Goal: Transaction & Acquisition: Obtain resource

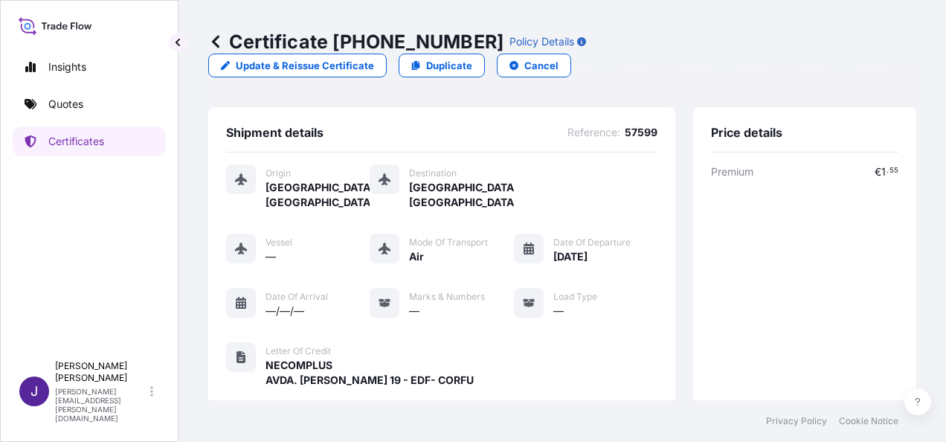
scroll to position [367, 0]
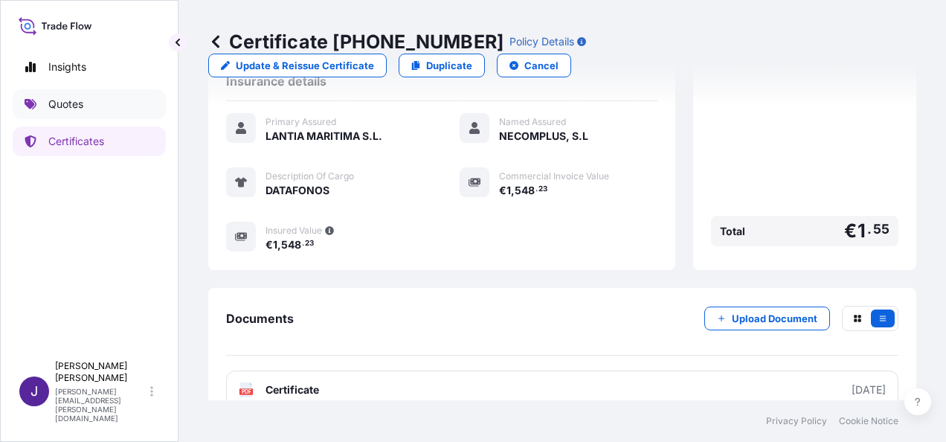
click at [79, 109] on p "Quotes" at bounding box center [65, 104] width 35 height 15
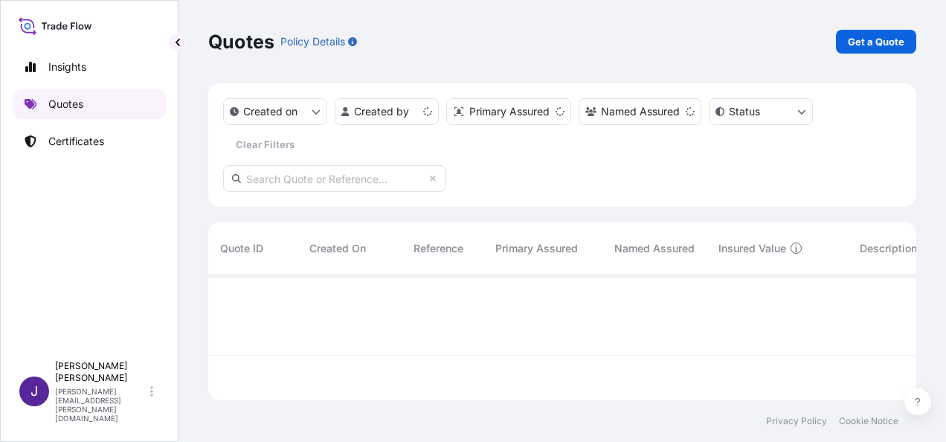
scroll to position [122, 696]
click at [875, 41] on p "Get a Quote" at bounding box center [876, 41] width 57 height 15
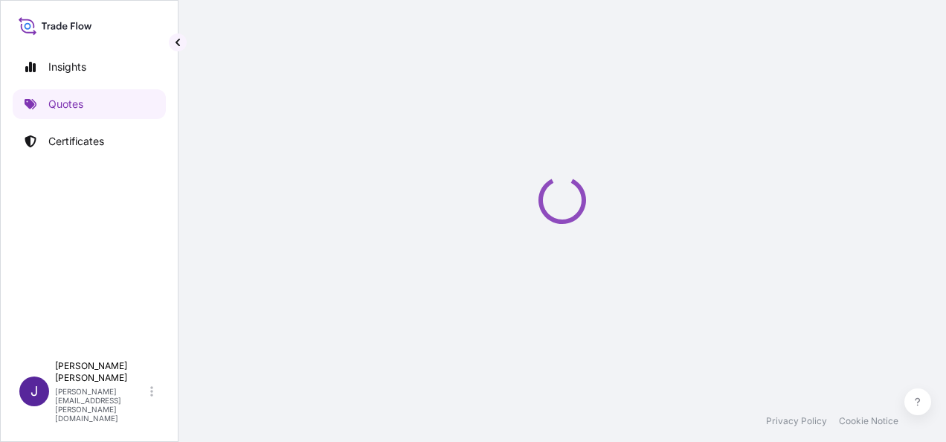
scroll to position [24, 0]
select select "Sea"
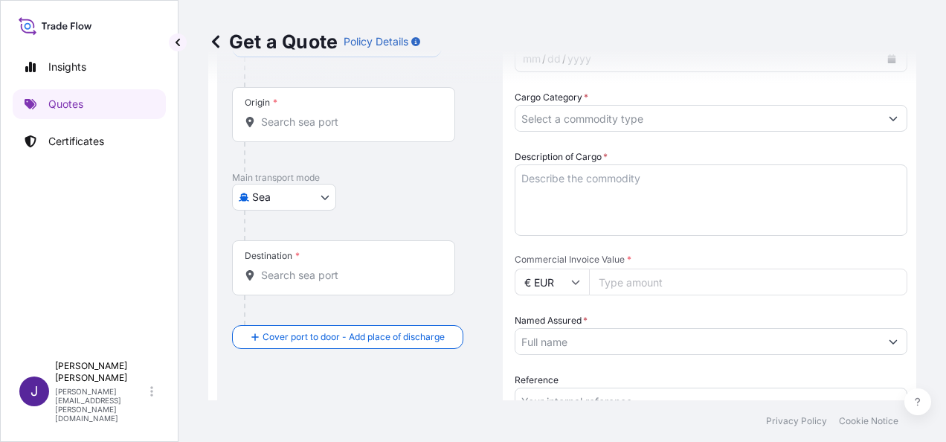
scroll to position [173, 0]
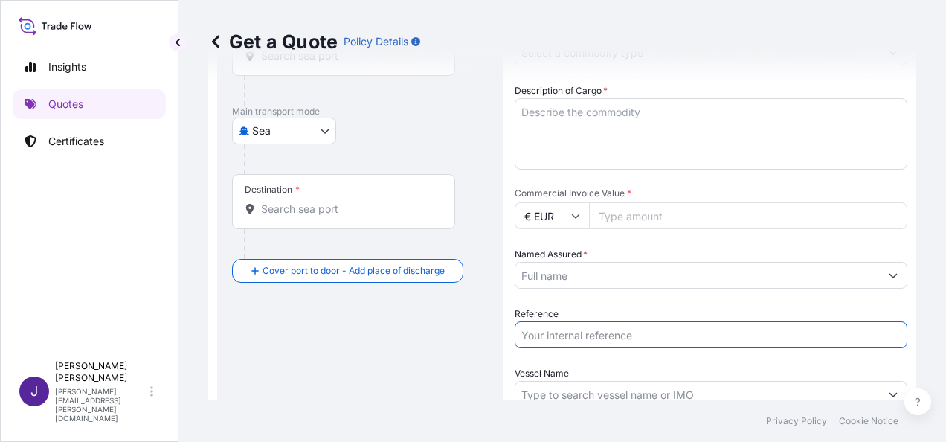
click at [609, 330] on input "Reference" at bounding box center [711, 334] width 393 height 27
type input "54038"
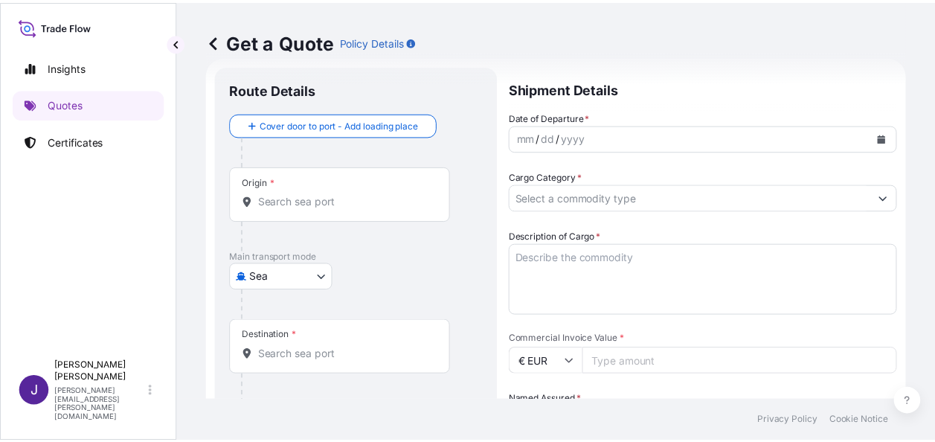
scroll to position [24, 0]
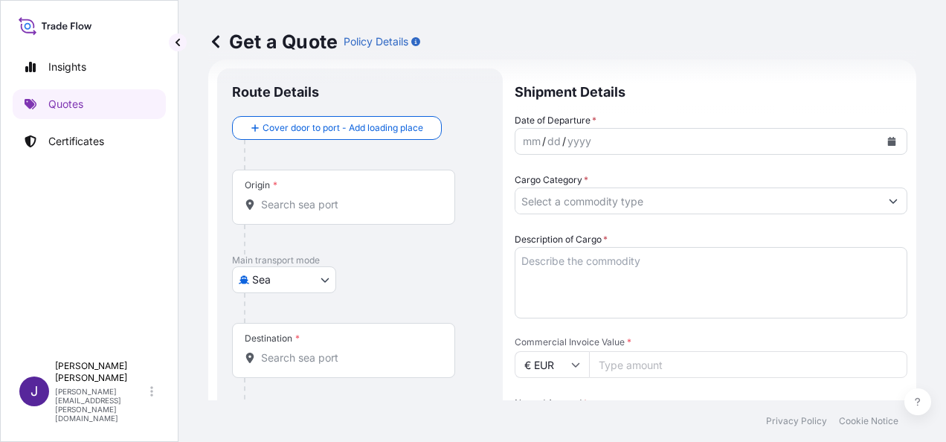
click at [345, 208] on input "Origin *" at bounding box center [349, 204] width 176 height 15
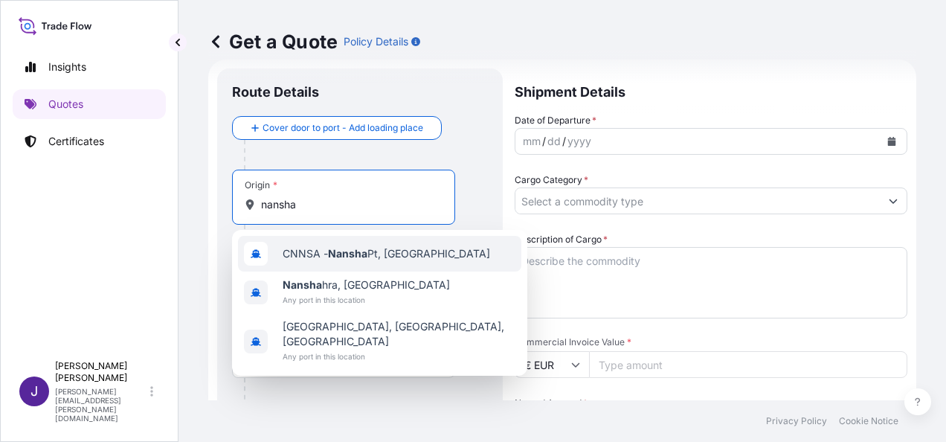
click at [373, 260] on span "CNNSA - Nansha Pt, [GEOGRAPHIC_DATA]" at bounding box center [387, 253] width 208 height 15
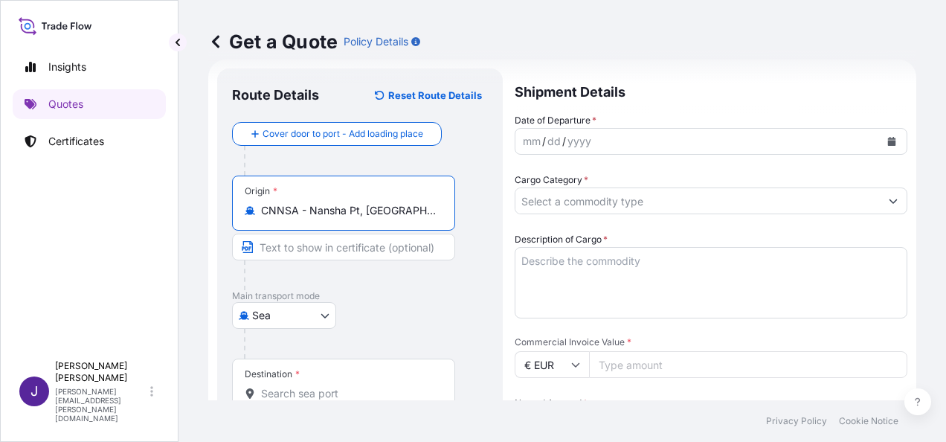
type input "CNNSA - Nansha Pt, [GEOGRAPHIC_DATA]"
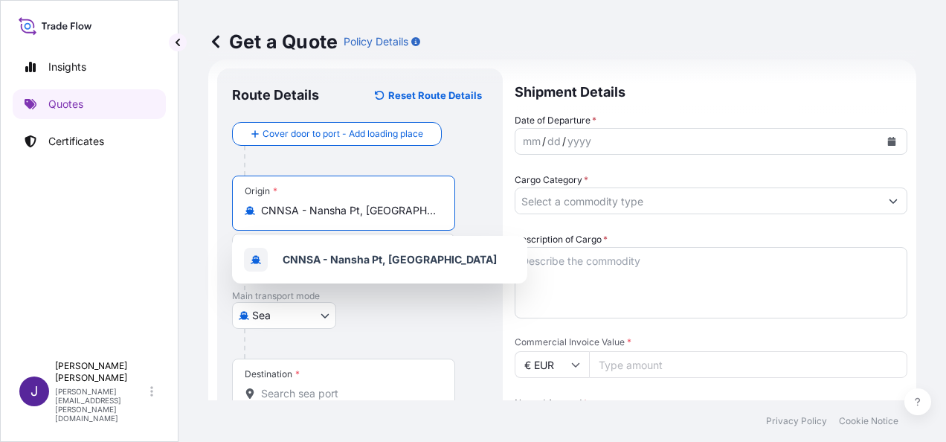
click at [887, 139] on icon "Calendar" at bounding box center [891, 141] width 9 height 9
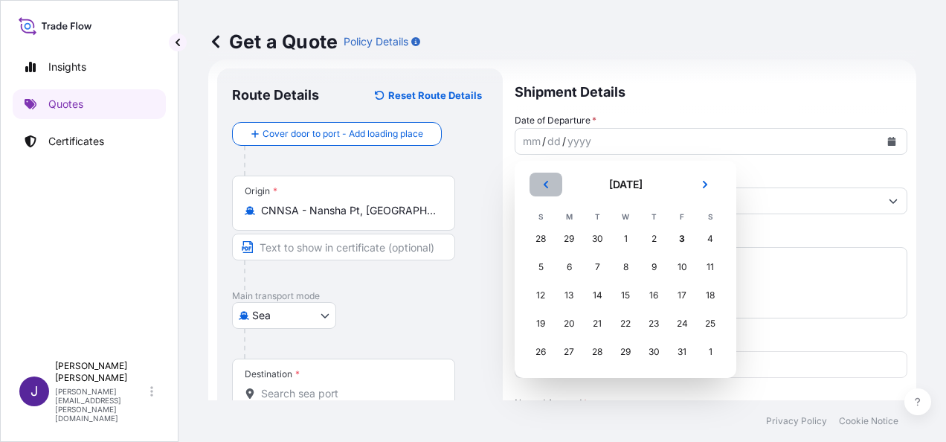
click at [539, 184] on button "Previous" at bounding box center [546, 185] width 33 height 24
click at [539, 326] on div "21" at bounding box center [540, 323] width 27 height 27
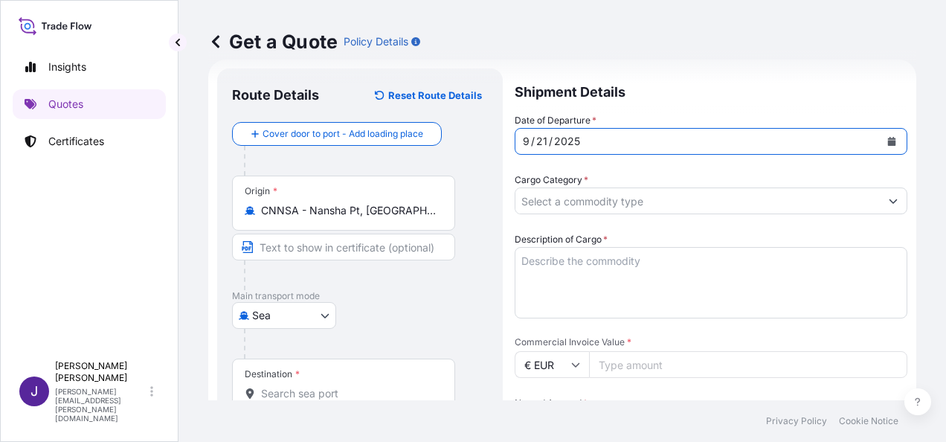
click at [361, 393] on input "Destination *" at bounding box center [349, 393] width 176 height 15
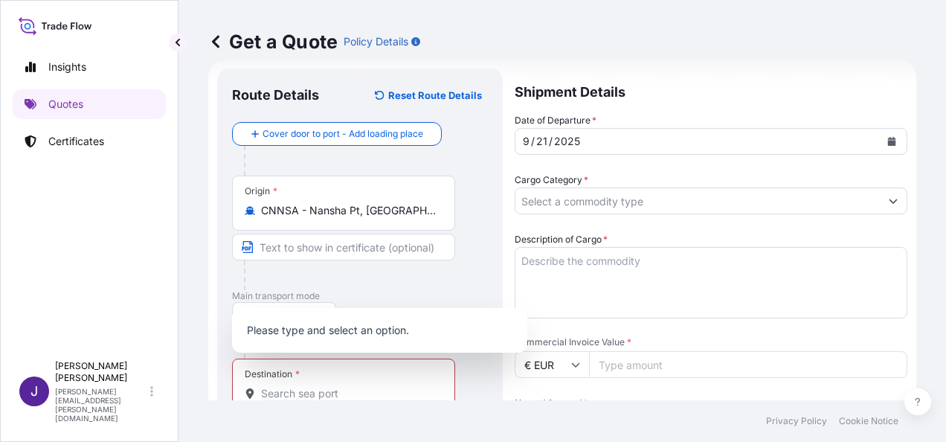
click at [674, 372] on input "Commercial Invoice Value *" at bounding box center [748, 364] width 318 height 27
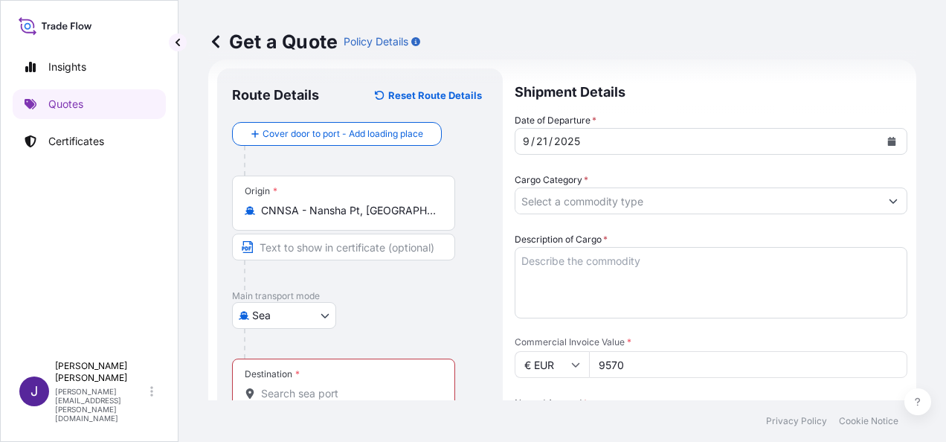
type input "9570"
click at [393, 382] on div "Destination *" at bounding box center [343, 386] width 223 height 55
click at [393, 386] on input "Destination * Please select a destination" at bounding box center [349, 393] width 176 height 15
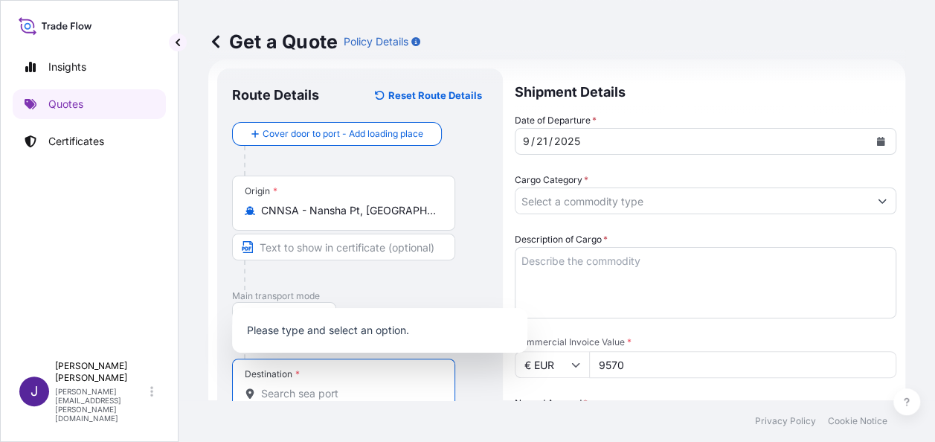
click at [718, 201] on input "Cargo Category *" at bounding box center [691, 200] width 353 height 27
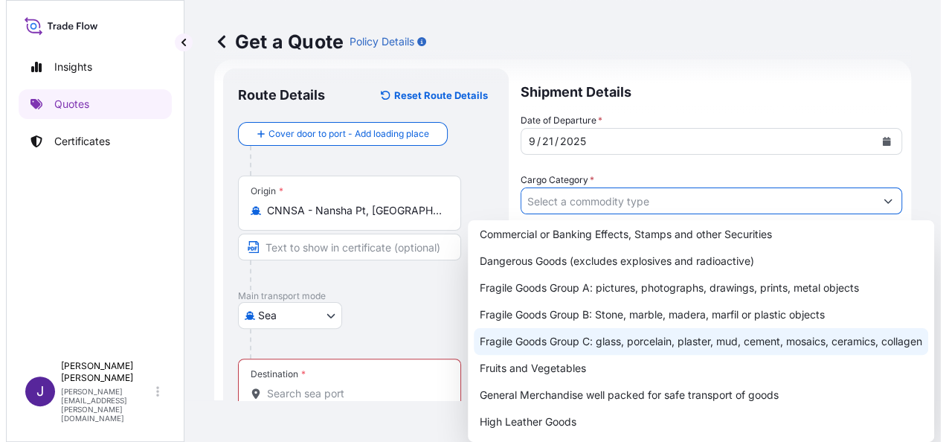
scroll to position [74, 0]
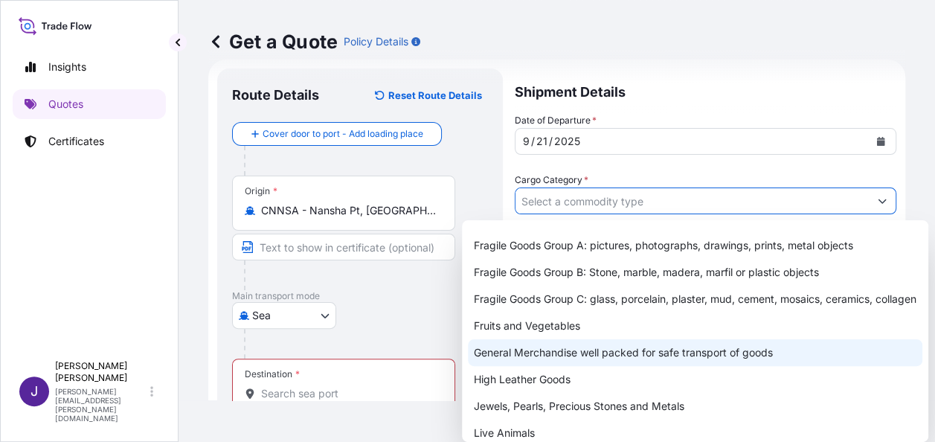
click at [585, 361] on div "General Merchandise well packed for safe transport of goods" at bounding box center [695, 352] width 454 height 27
type input "General Merchandise well packed for safe transport of goods"
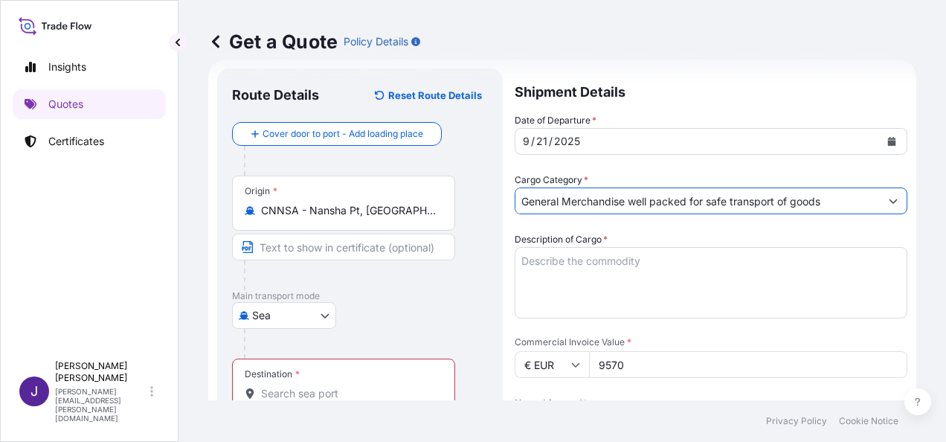
click at [605, 260] on textarea "Description of Cargo *" at bounding box center [711, 282] width 393 height 71
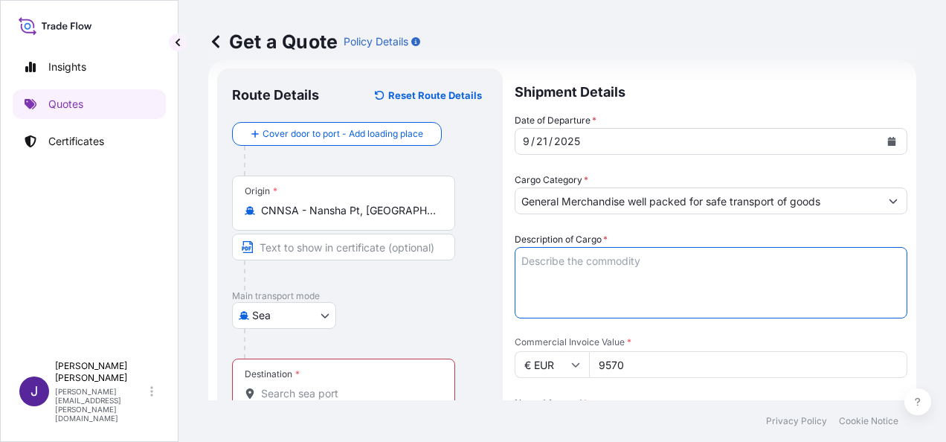
click at [585, 263] on textarea "Description of Cargo *" at bounding box center [711, 282] width 393 height 71
paste textarea "coffee maker"
type textarea "coffee maker"
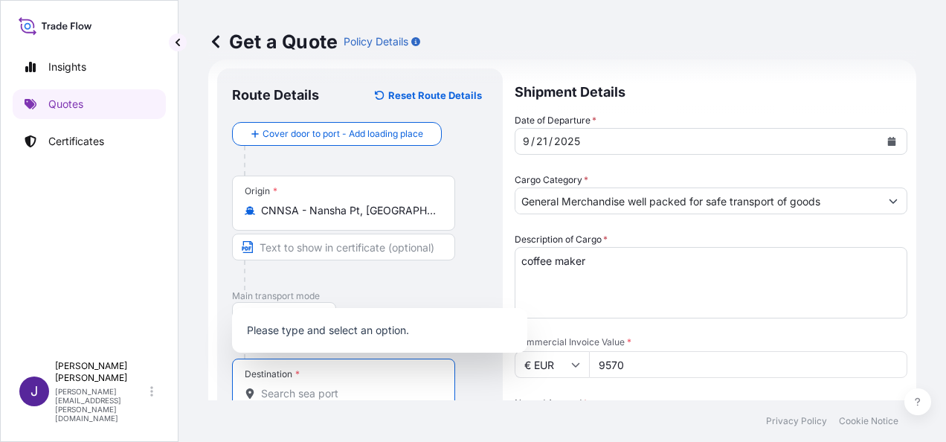
click at [431, 387] on input "Destination * Please select a destination" at bounding box center [349, 393] width 176 height 15
click at [303, 393] on input "Destination * Please select a destination" at bounding box center [349, 393] width 176 height 15
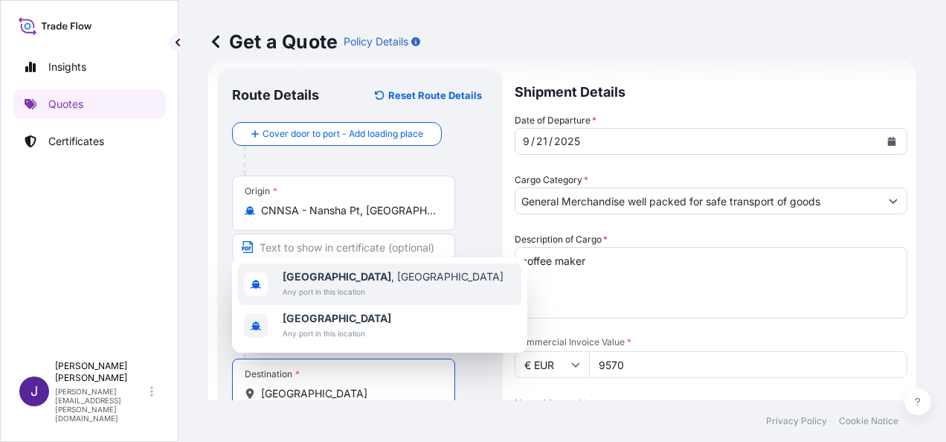
click at [334, 283] on span "[GEOGRAPHIC_DATA] , [GEOGRAPHIC_DATA]" at bounding box center [393, 276] width 221 height 15
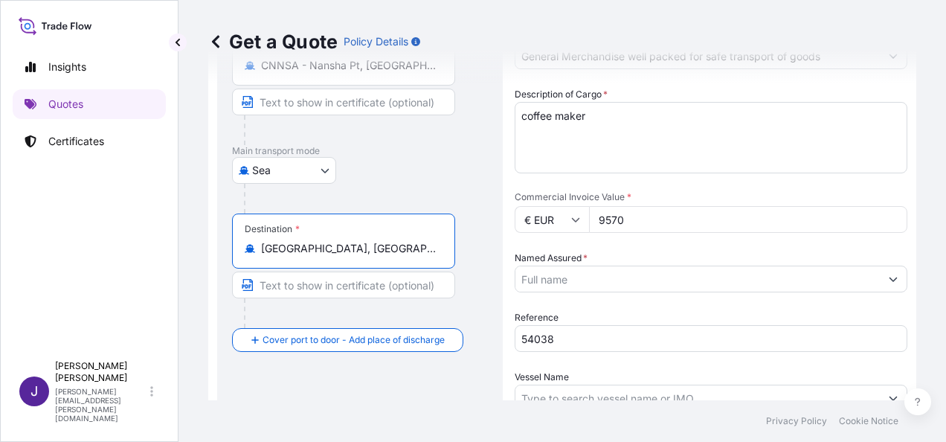
scroll to position [173, 0]
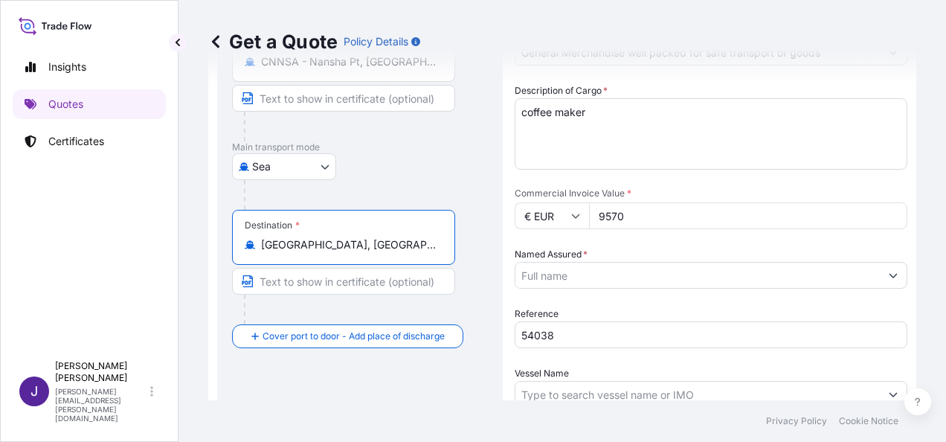
type input "[GEOGRAPHIC_DATA], [GEOGRAPHIC_DATA]"
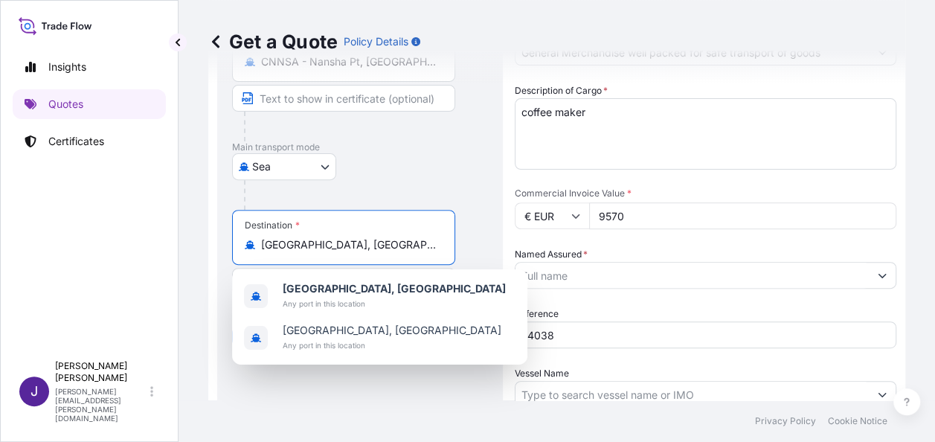
click at [609, 275] on input "Named Assured *" at bounding box center [691, 275] width 353 height 27
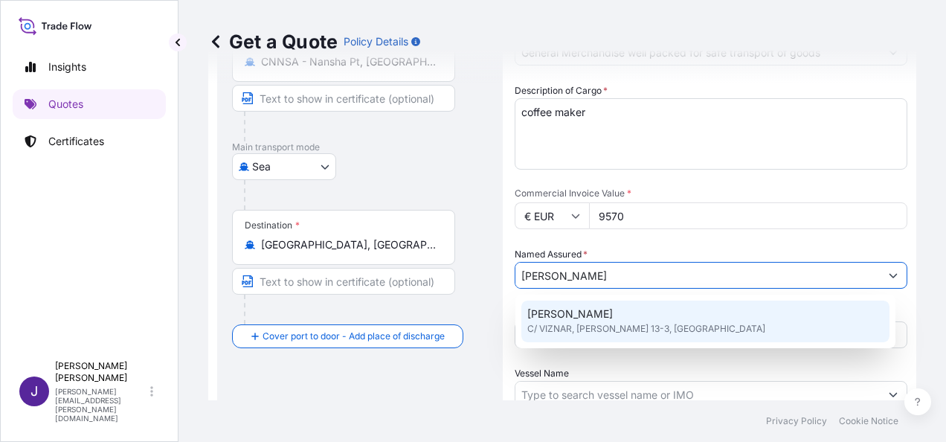
click at [613, 316] on span "[PERSON_NAME]" at bounding box center [570, 313] width 86 height 15
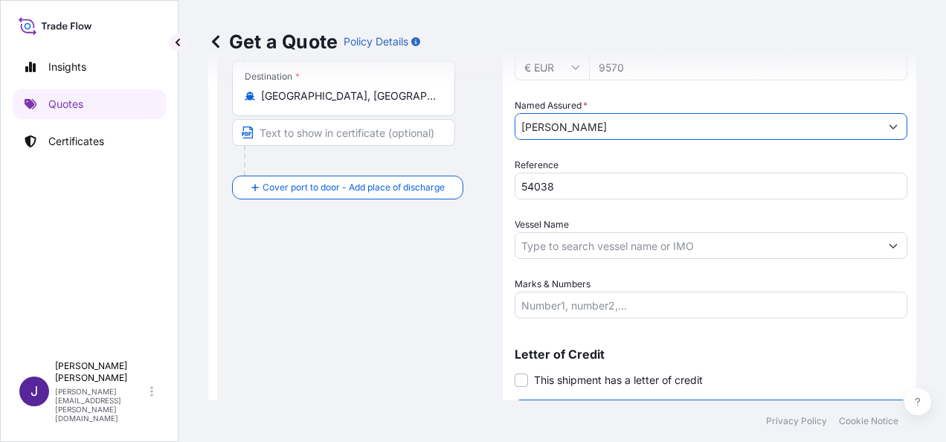
scroll to position [359, 0]
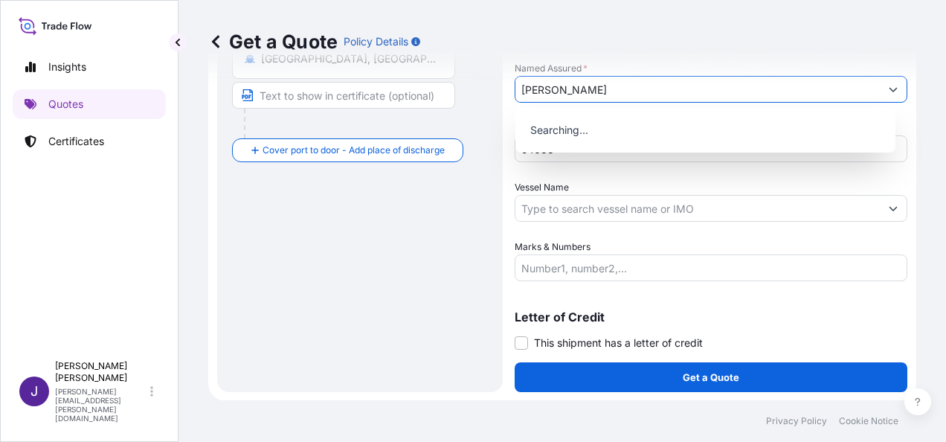
type input "[PERSON_NAME]"
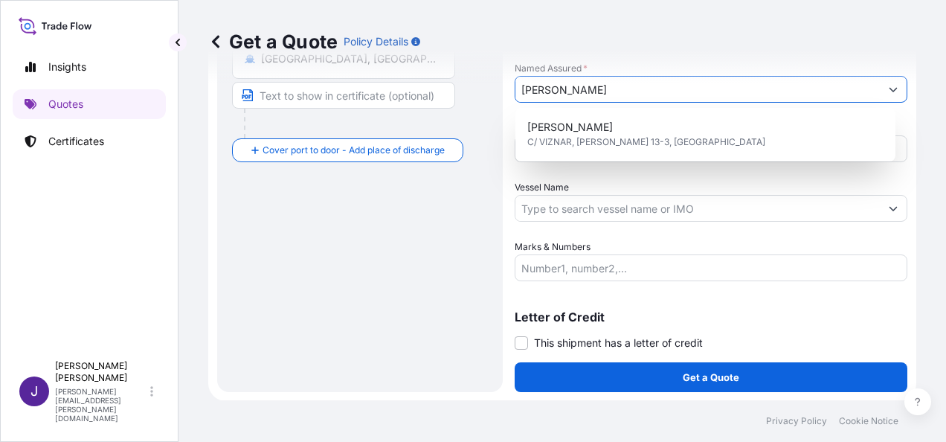
click at [581, 212] on input "Vessel Name" at bounding box center [697, 208] width 364 height 27
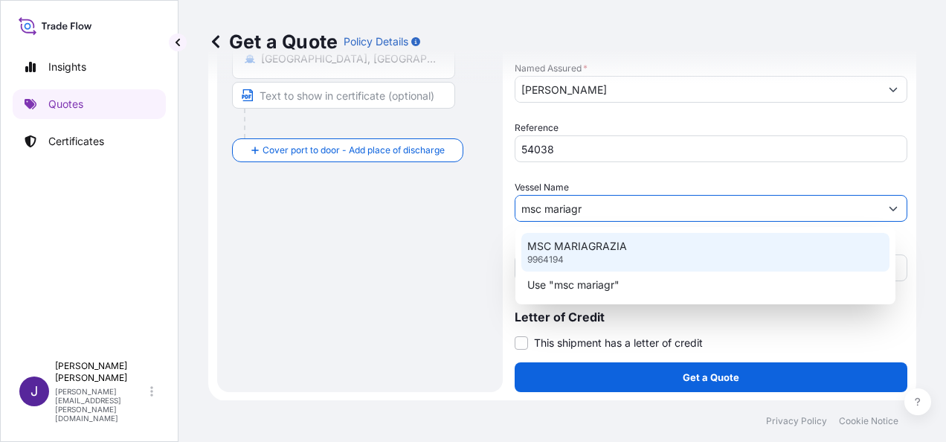
click at [649, 248] on div "MSC MARIAGRAZIA 9964194" at bounding box center [705, 252] width 368 height 39
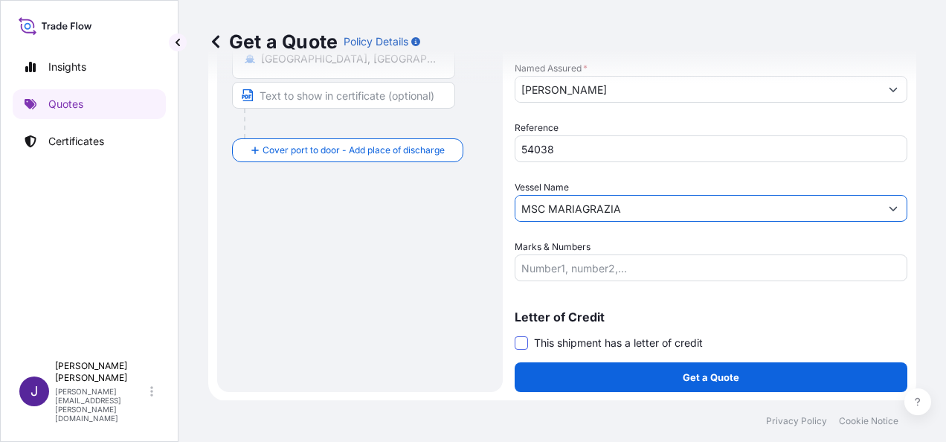
type input "MSC MARIAGRAZIA"
click at [519, 342] on span at bounding box center [521, 342] width 13 height 13
click at [515, 335] on input "This shipment has a letter of credit" at bounding box center [515, 335] width 0 height 0
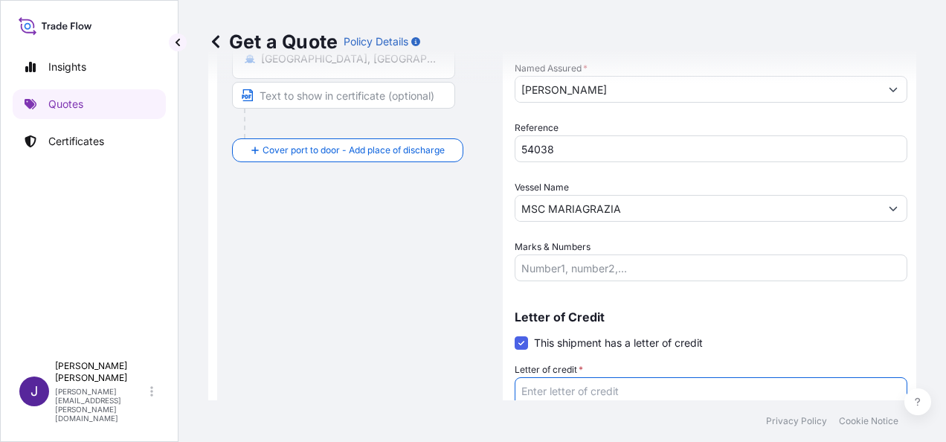
click at [579, 395] on textarea "Letter of credit *" at bounding box center [711, 412] width 393 height 71
paste textarea "[PERSON_NAME] CAÑADAS C/ VIZNAR, [PERSON_NAME] 13-3"
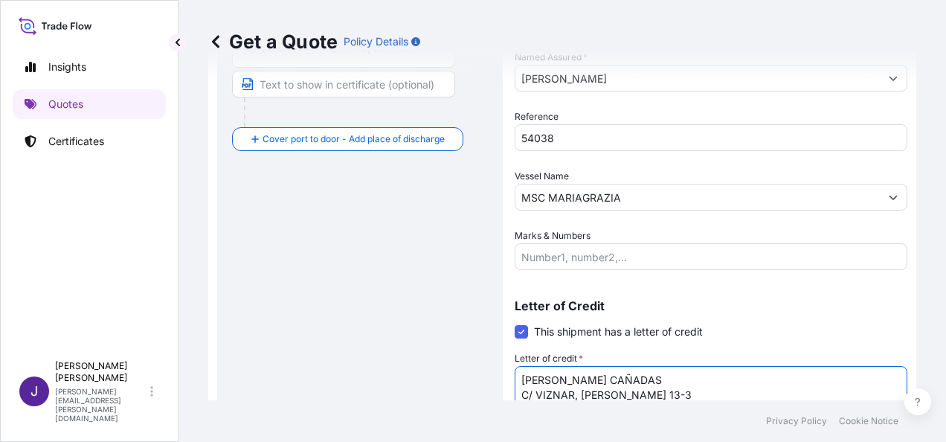
type textarea "[PERSON_NAME] CAÑADAS C/ VIZNAR, [PERSON_NAME] 13-3"
click at [334, 287] on div "Route Details Reset Route Details Cover door to port - Add loading place Place …" at bounding box center [360, 108] width 256 height 742
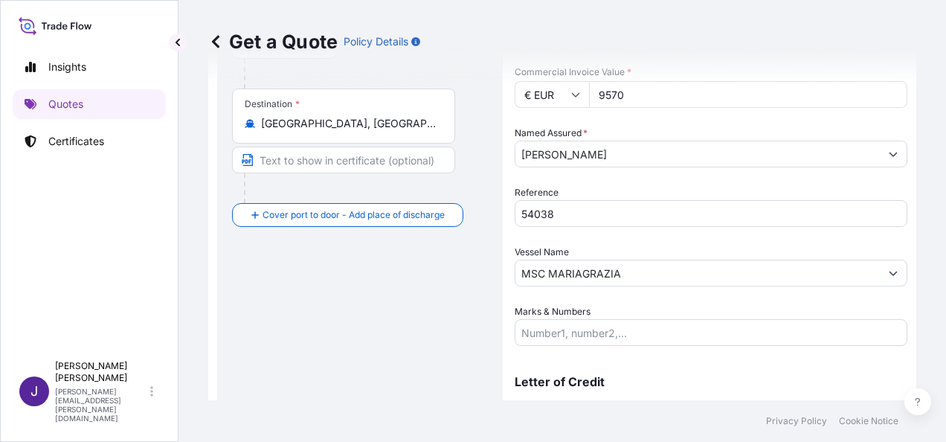
scroll to position [221, 0]
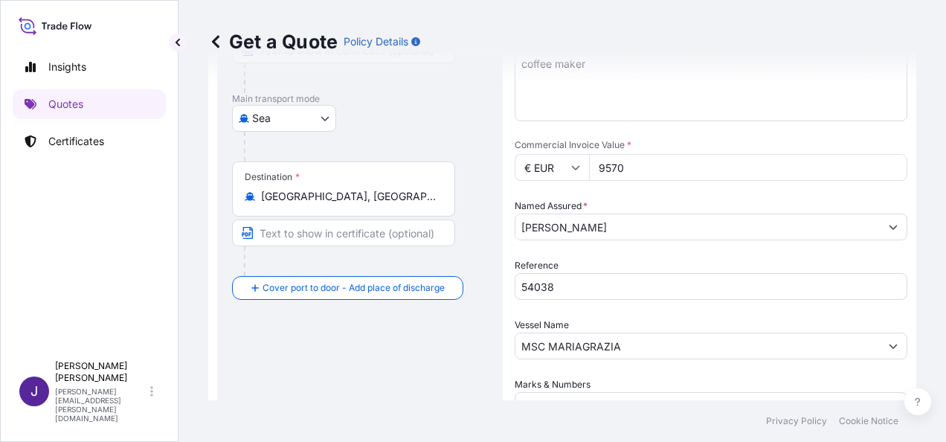
click at [292, 333] on div "Route Details Reset Route Details Cover door to port - Add loading place Place …" at bounding box center [360, 257] width 256 height 742
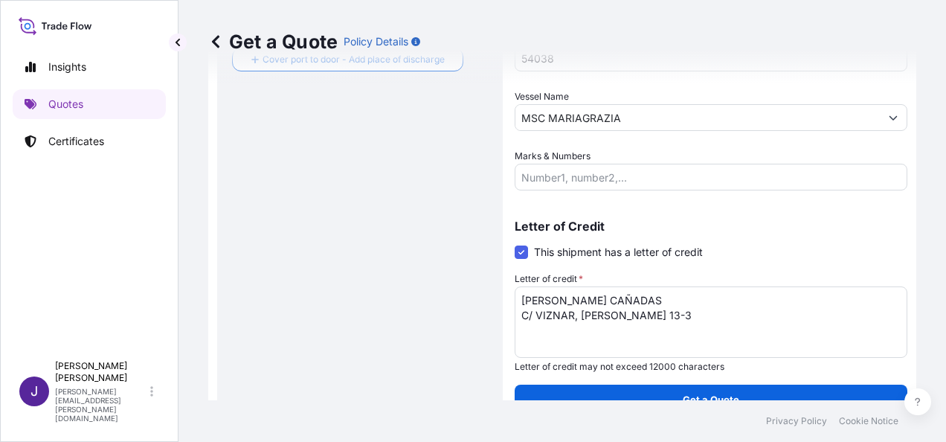
scroll to position [472, 0]
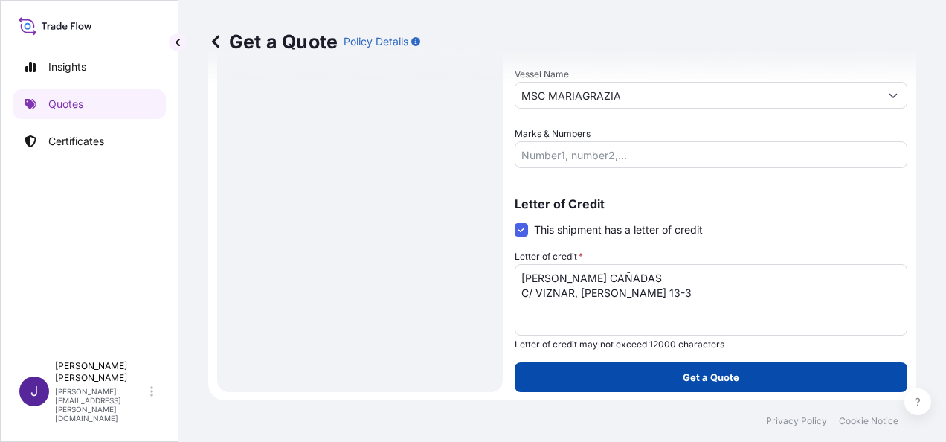
click at [713, 385] on button "Get a Quote" at bounding box center [711, 377] width 393 height 30
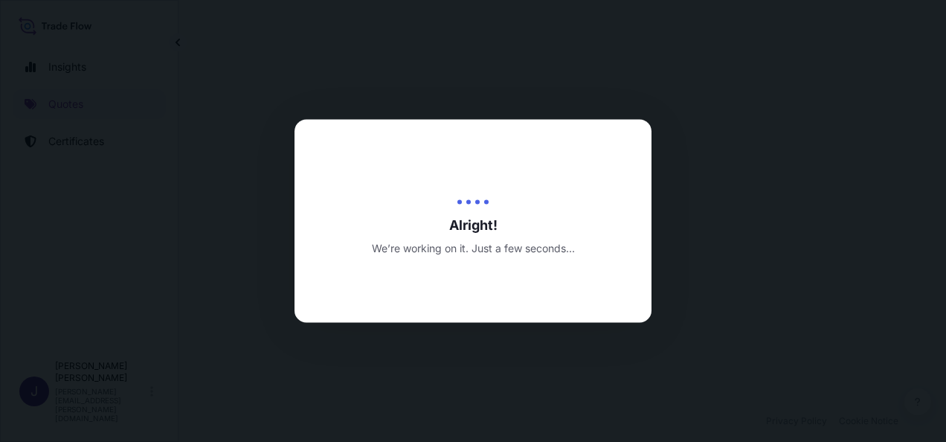
select select "Sea"
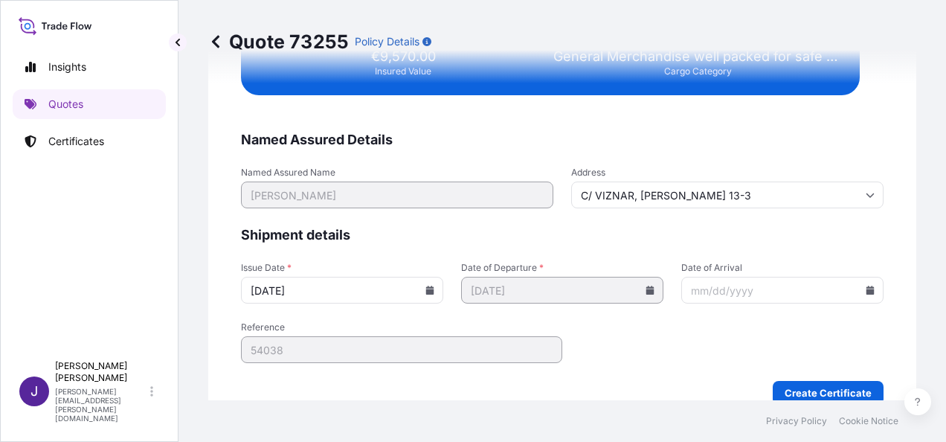
scroll to position [3037, 0]
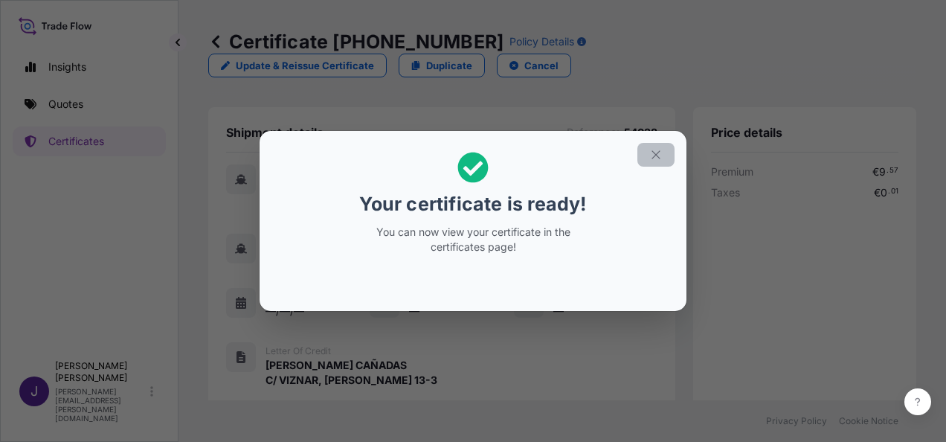
click at [662, 154] on icon "button" at bounding box center [655, 154] width 13 height 13
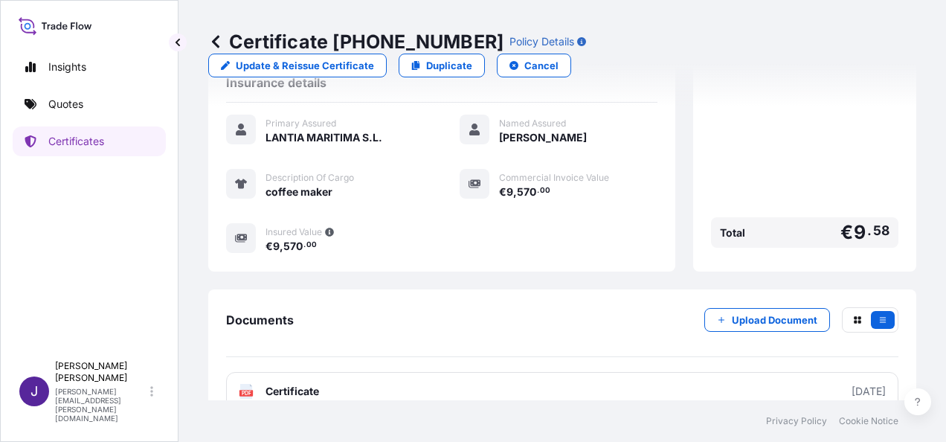
scroll to position [367, 0]
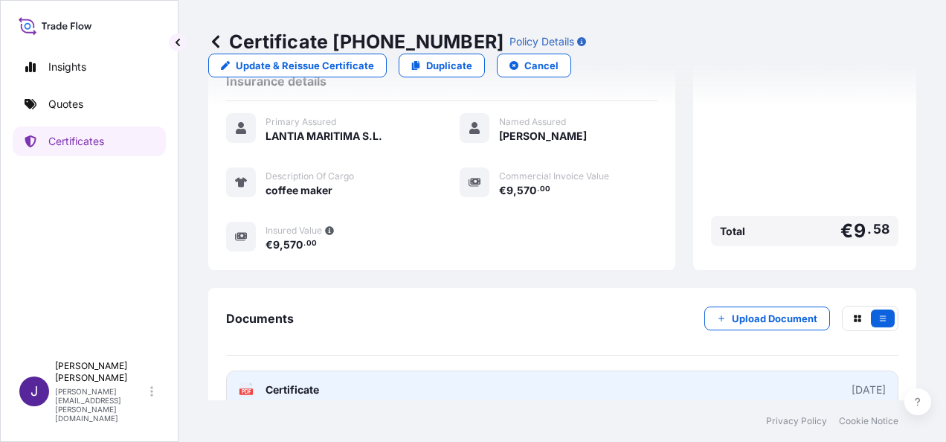
click at [443, 370] on link "PDF Certificate [DATE]" at bounding box center [562, 389] width 672 height 39
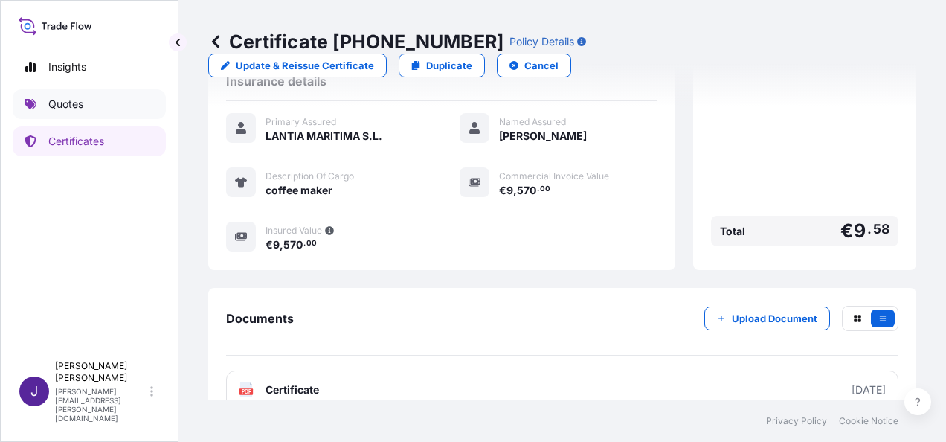
click at [80, 106] on p "Quotes" at bounding box center [65, 104] width 35 height 15
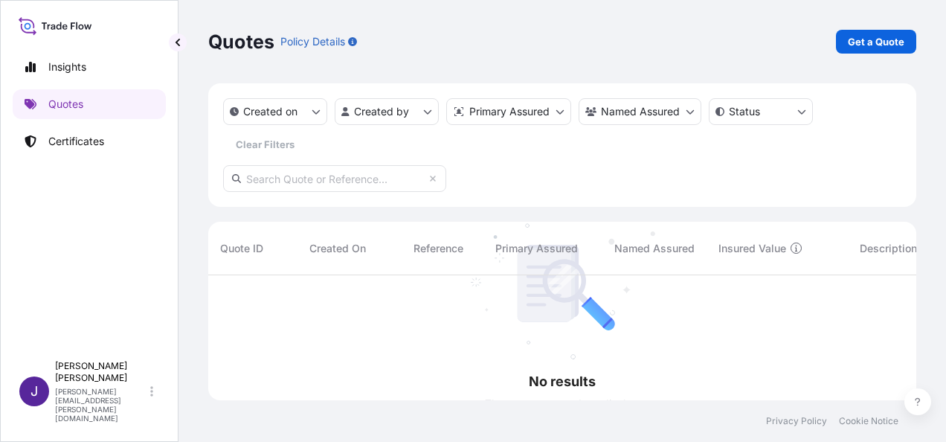
scroll to position [167, 696]
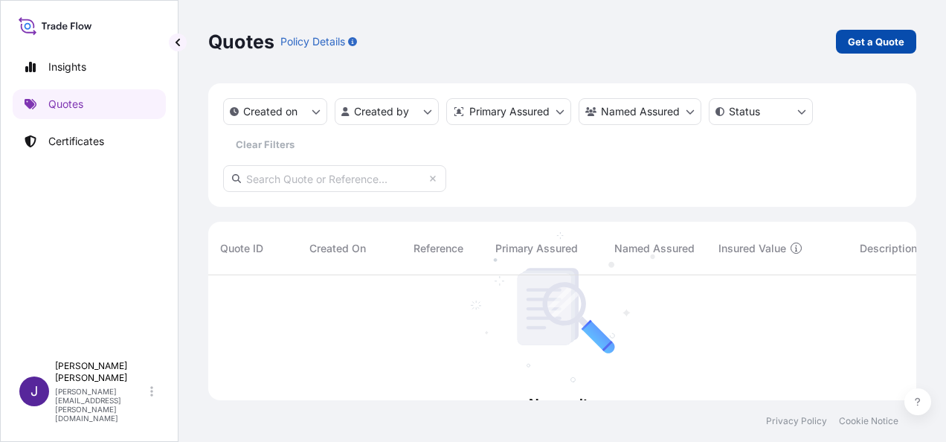
click at [876, 40] on p "Get a Quote" at bounding box center [876, 41] width 57 height 15
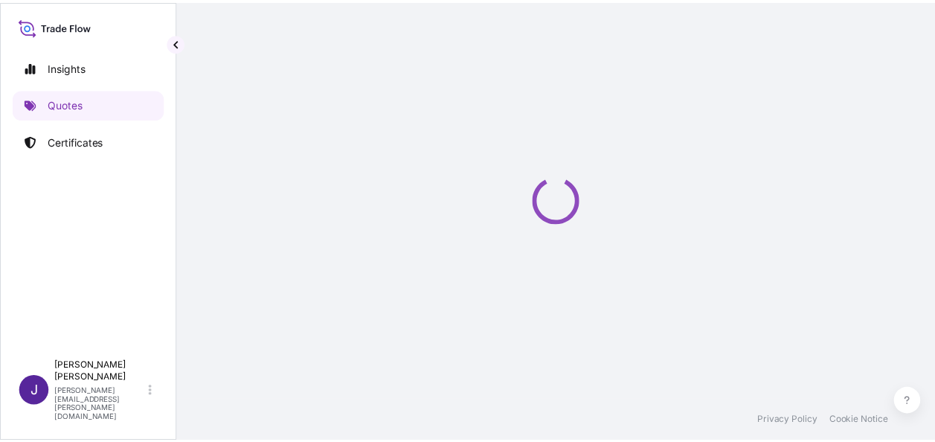
scroll to position [24, 0]
select select "Sea"
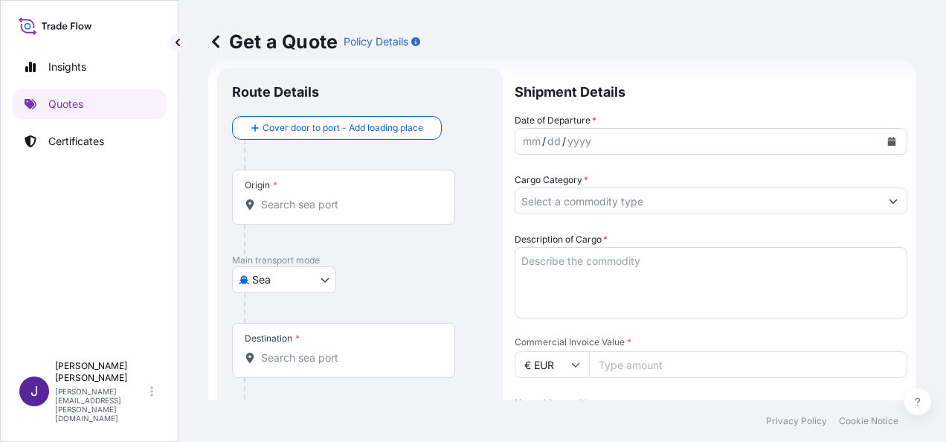
click at [888, 142] on icon "Calendar" at bounding box center [892, 141] width 8 height 9
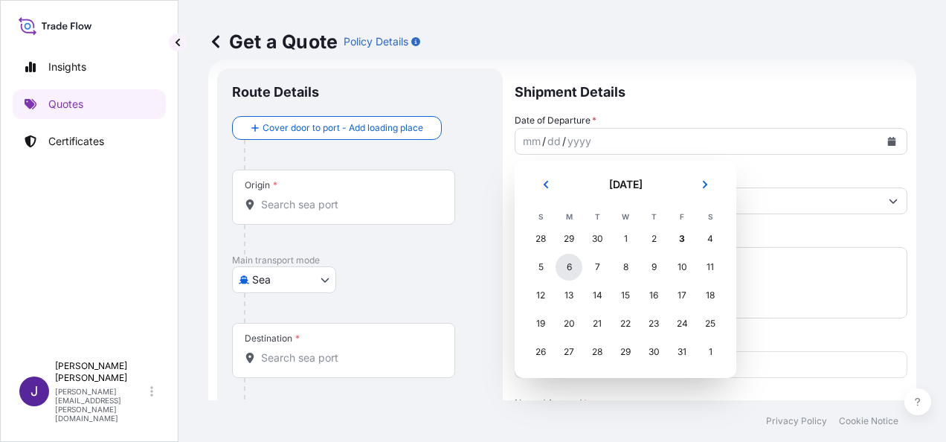
click at [568, 269] on div "6" at bounding box center [569, 267] width 27 height 27
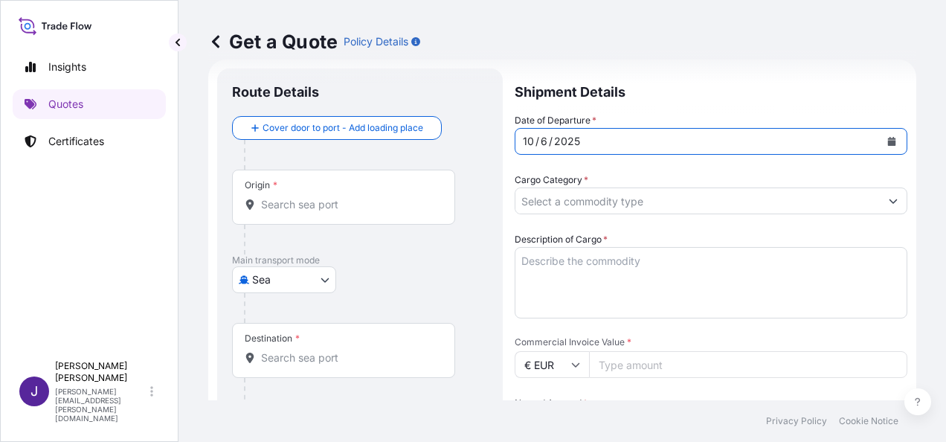
click at [336, 207] on input "Origin *" at bounding box center [349, 204] width 176 height 15
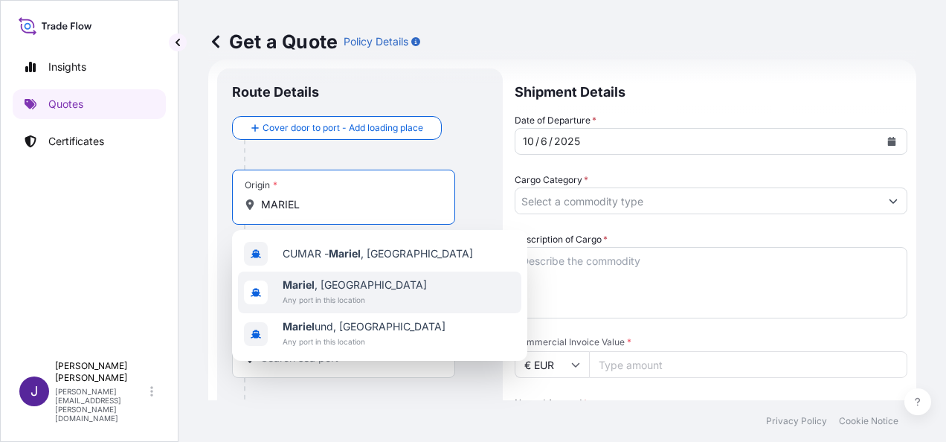
click at [298, 289] on b "Mariel" at bounding box center [299, 284] width 32 height 13
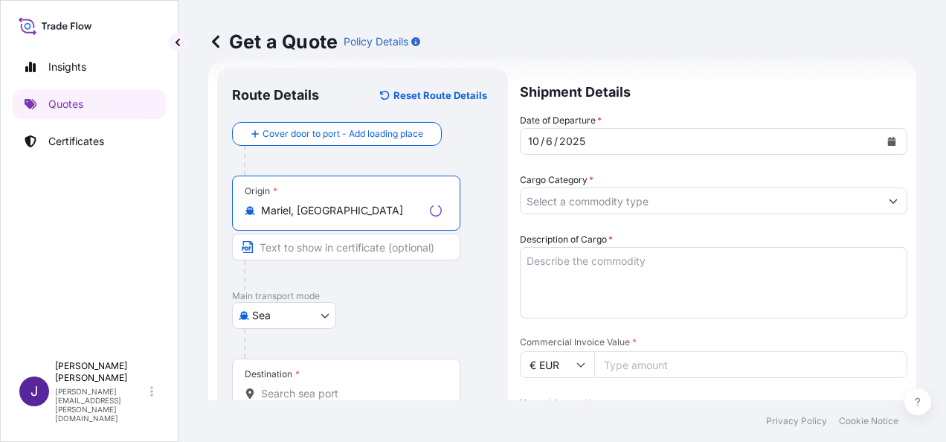
type input "Mariel, [GEOGRAPHIC_DATA]"
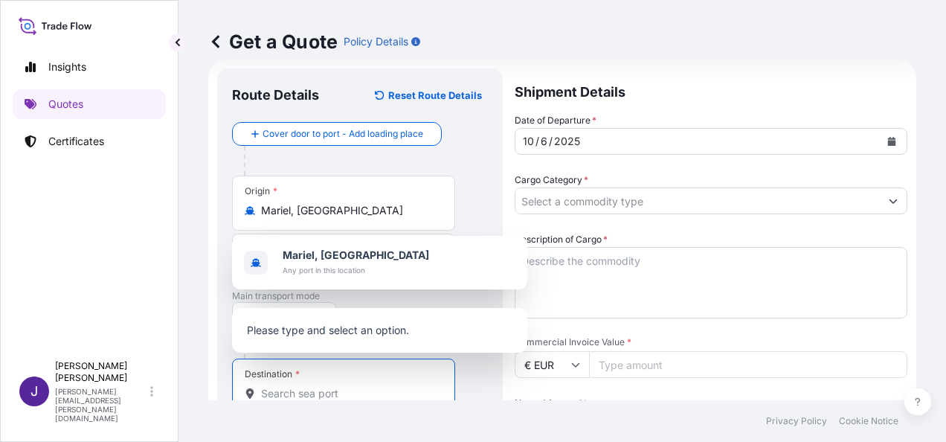
click at [347, 388] on input "Destination *" at bounding box center [349, 393] width 176 height 15
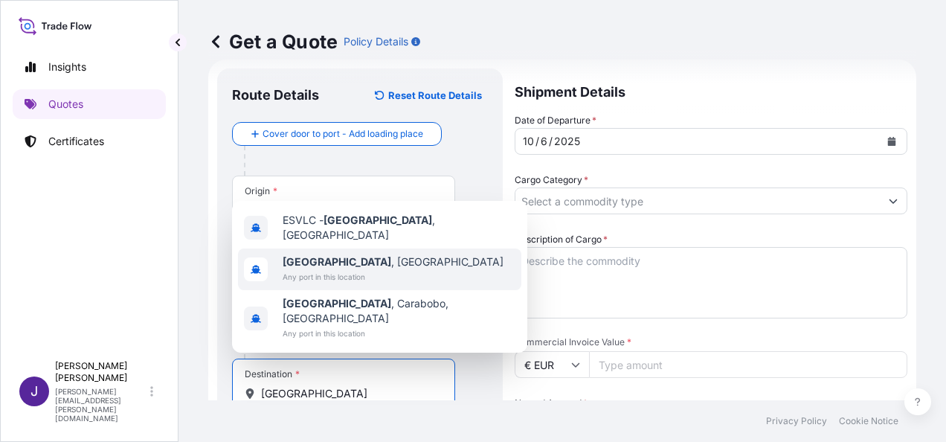
click at [308, 268] on b "[GEOGRAPHIC_DATA]" at bounding box center [337, 261] width 109 height 13
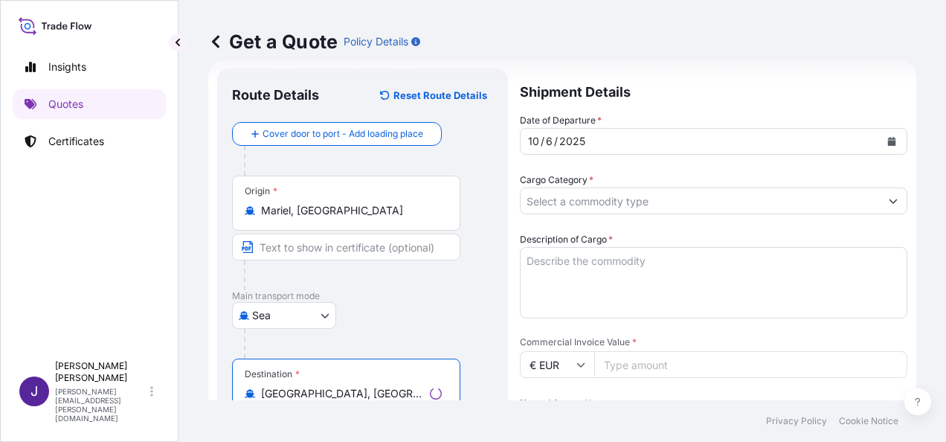
type input "[GEOGRAPHIC_DATA], [GEOGRAPHIC_DATA]"
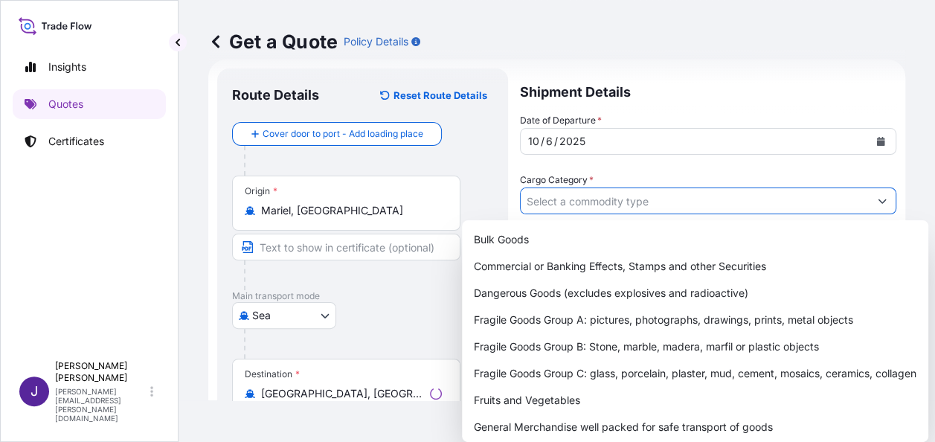
click at [614, 195] on input "Cargo Category *" at bounding box center [695, 200] width 348 height 27
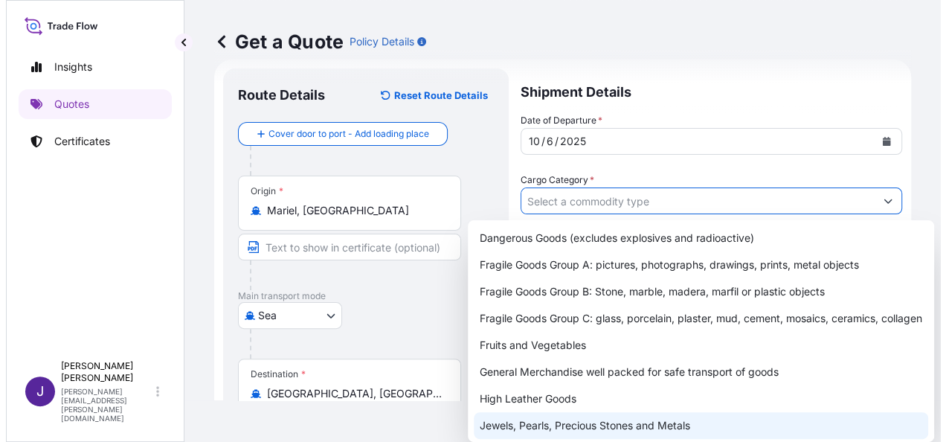
scroll to position [149, 0]
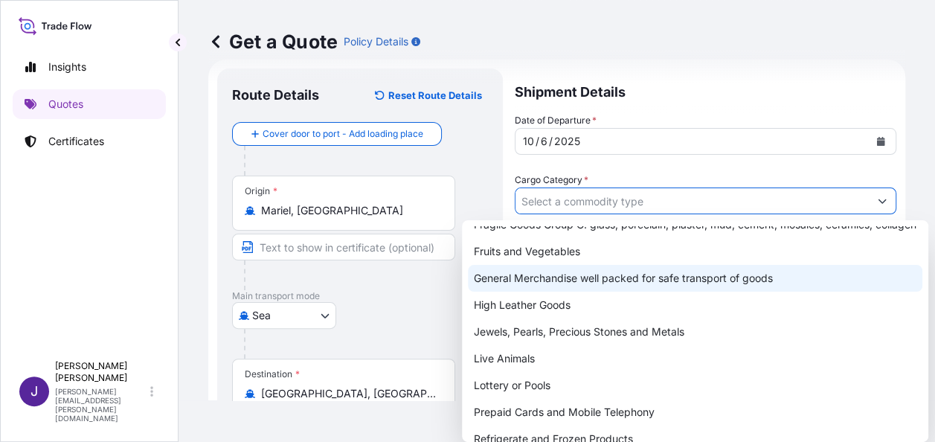
click at [556, 292] on div "General Merchandise well packed for safe transport of goods" at bounding box center [695, 278] width 454 height 27
type input "General Merchandise well packed for safe transport of goods"
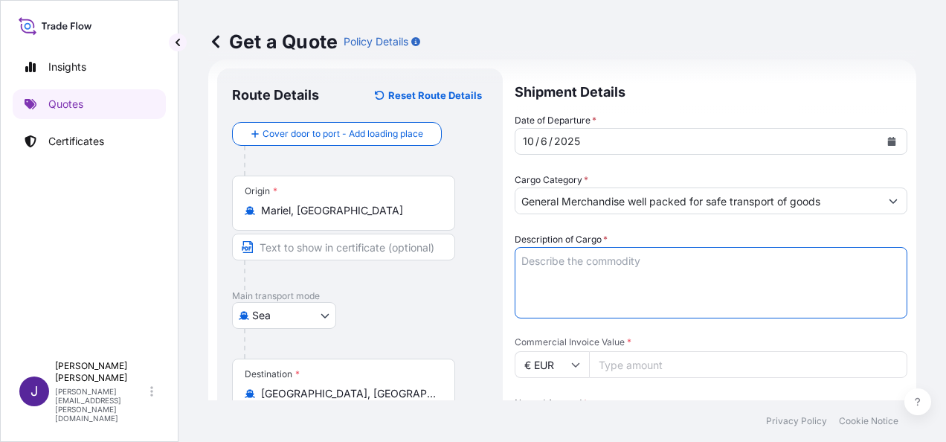
click at [570, 264] on textarea "Description of Cargo *" at bounding box center [711, 282] width 393 height 71
type textarea "p"
click at [642, 295] on textarea "PEGAMENTO" at bounding box center [711, 282] width 393 height 71
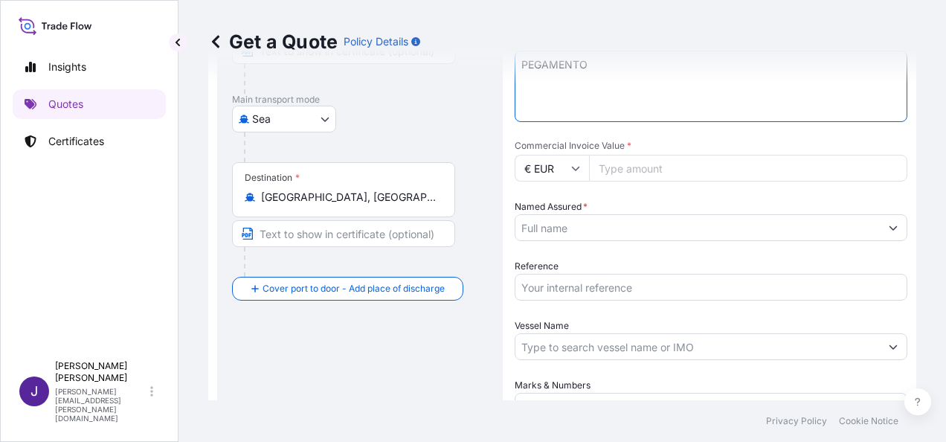
scroll to position [247, 0]
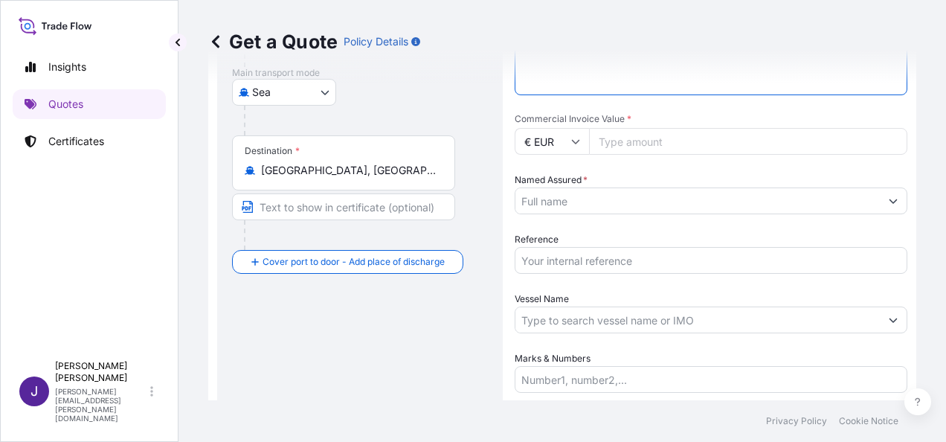
type textarea "PEGAMENTO"
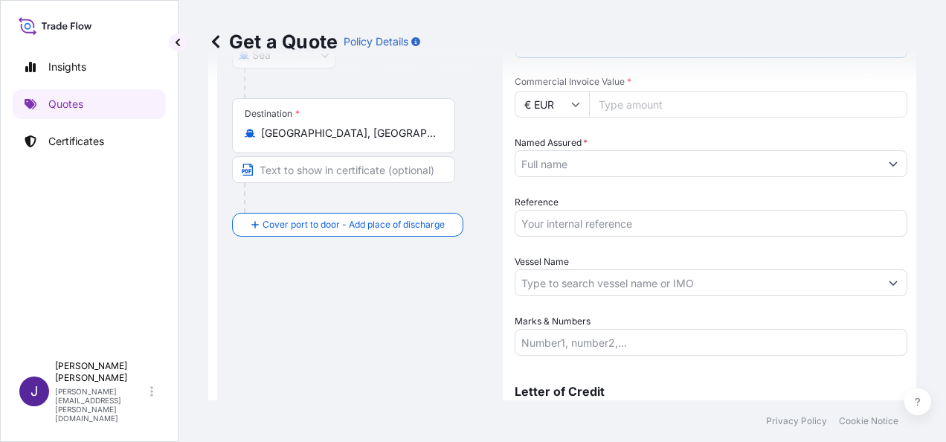
scroll to position [359, 0]
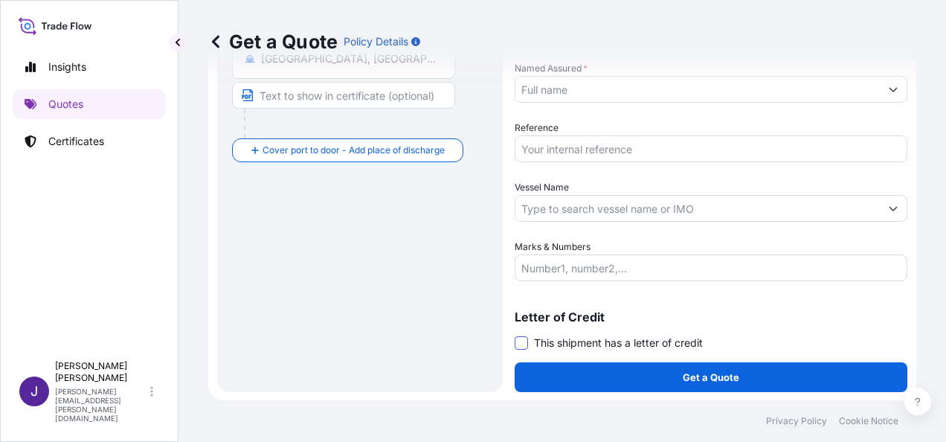
click at [525, 342] on span at bounding box center [521, 342] width 13 height 13
click at [515, 335] on input "This shipment has a letter of credit" at bounding box center [515, 335] width 0 height 0
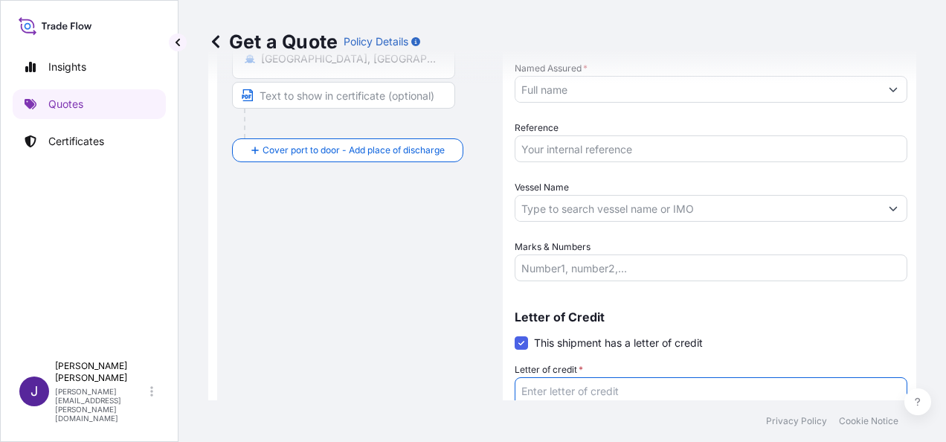
click at [582, 391] on textarea "Letter of credit *" at bounding box center [711, 412] width 393 height 71
paste textarea "ADHESIVOS KEFREN, S.A. [STREET_ADDRESS] - P.I. LAS ATALAYAS"
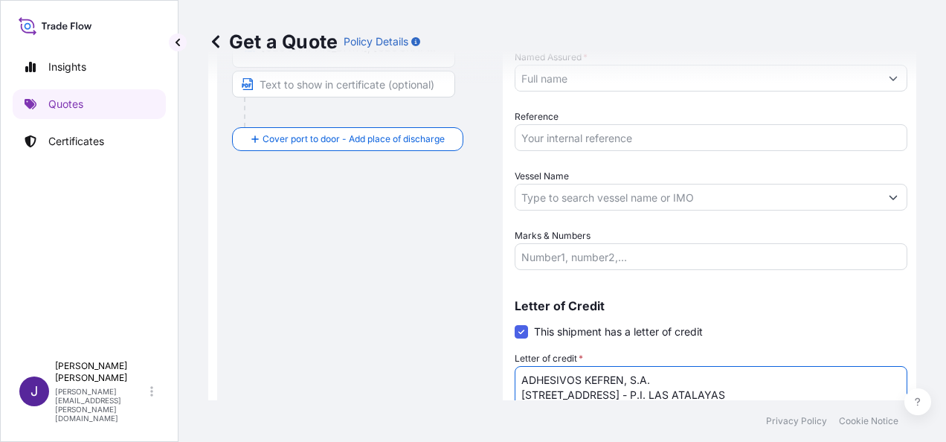
type textarea "ADHESIVOS KEFREN, S.A. [STREET_ADDRESS] - P.I. LAS ATALAYAS"
click at [558, 77] on div "Get a Quote Policy Details" at bounding box center [562, 41] width 708 height 83
click at [559, 76] on div "Get a Quote Policy Details" at bounding box center [562, 41] width 708 height 83
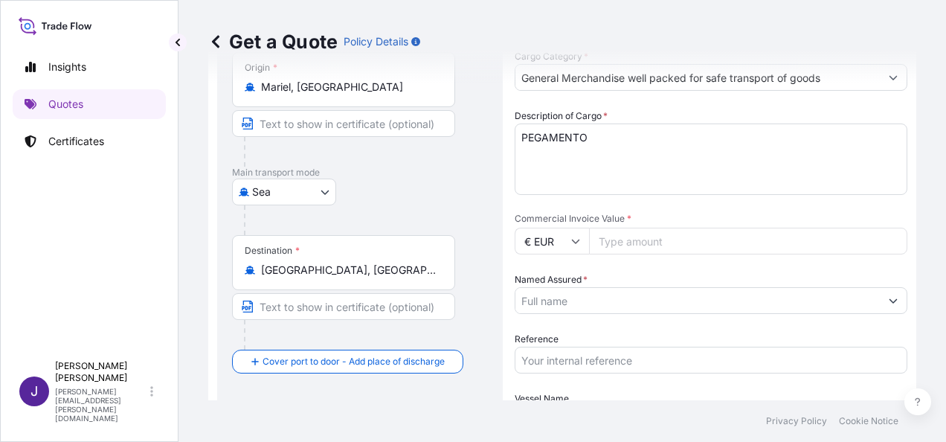
scroll to position [147, 0]
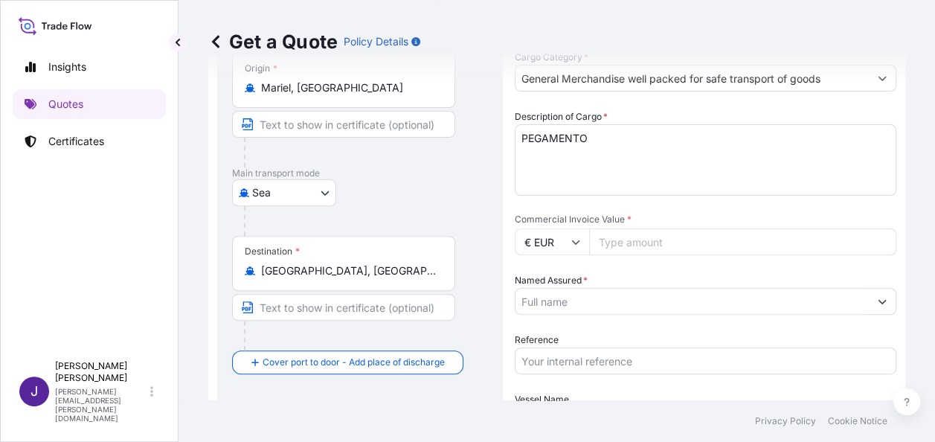
click at [565, 300] on input "Named Assured *" at bounding box center [691, 301] width 353 height 27
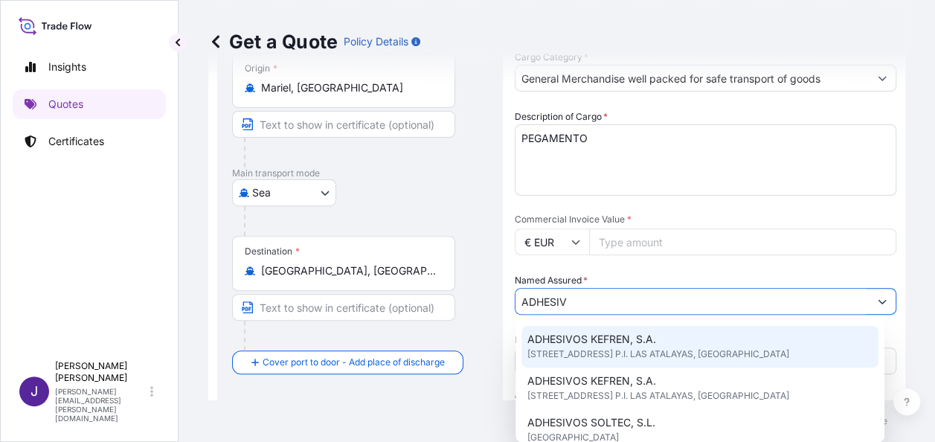
click at [638, 350] on span "[STREET_ADDRESS] P.I. LAS ATALAYAS, [GEOGRAPHIC_DATA]" at bounding box center [658, 354] width 262 height 15
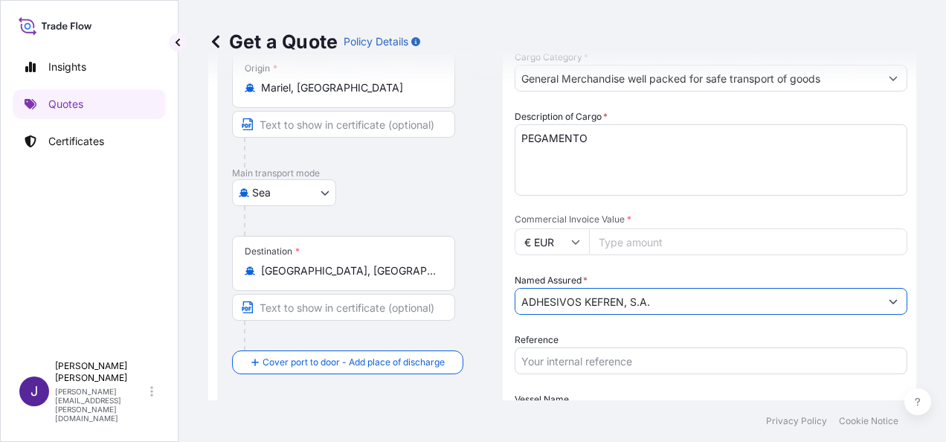
type input "ADHESIVOS KEFREN, S.A."
drag, startPoint x: 662, startPoint y: 243, endPoint x: 675, endPoint y: 259, distance: 20.6
click at [663, 243] on input "Commercial Invoice Value *" at bounding box center [748, 241] width 318 height 27
type input "69778.26"
click at [678, 362] on input "Reference" at bounding box center [711, 360] width 393 height 27
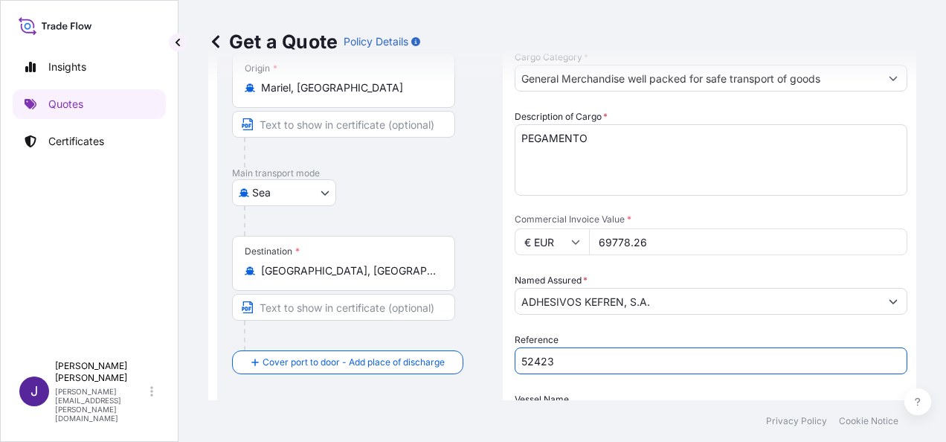
type input "52423"
click at [463, 385] on div "Route Details Reset Route Details Cover door to port - Add loading place Place …" at bounding box center [360, 332] width 256 height 742
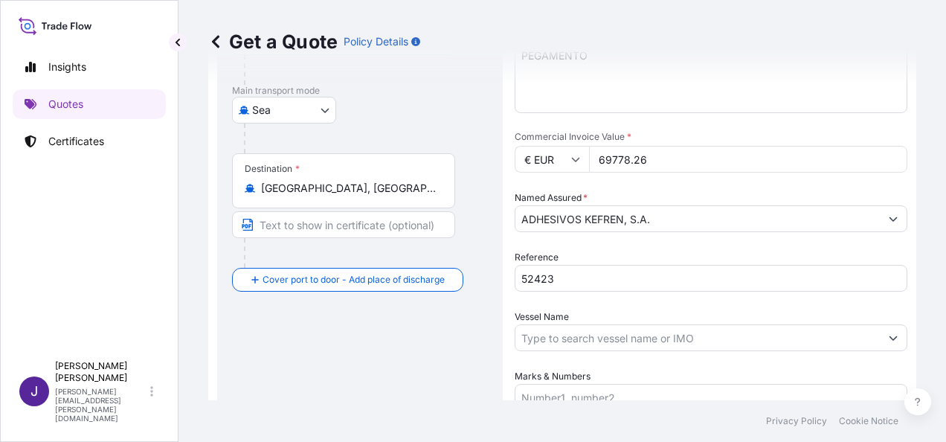
scroll to position [295, 0]
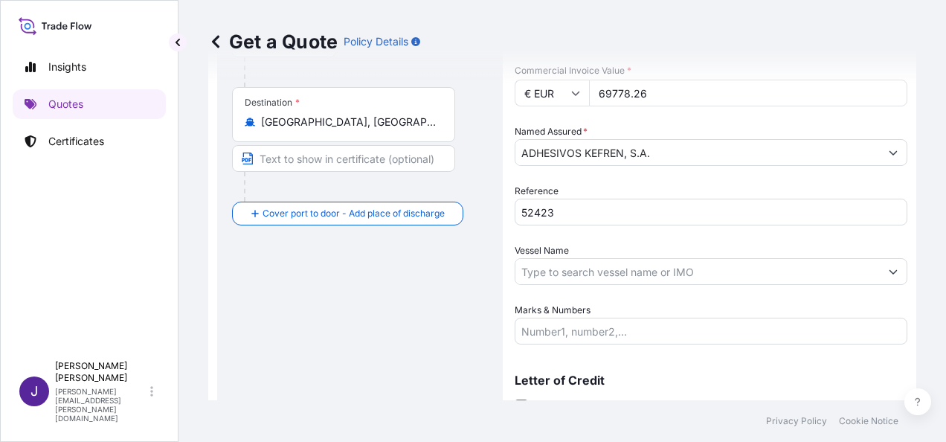
click at [644, 272] on input "Vessel Name" at bounding box center [697, 271] width 364 height 27
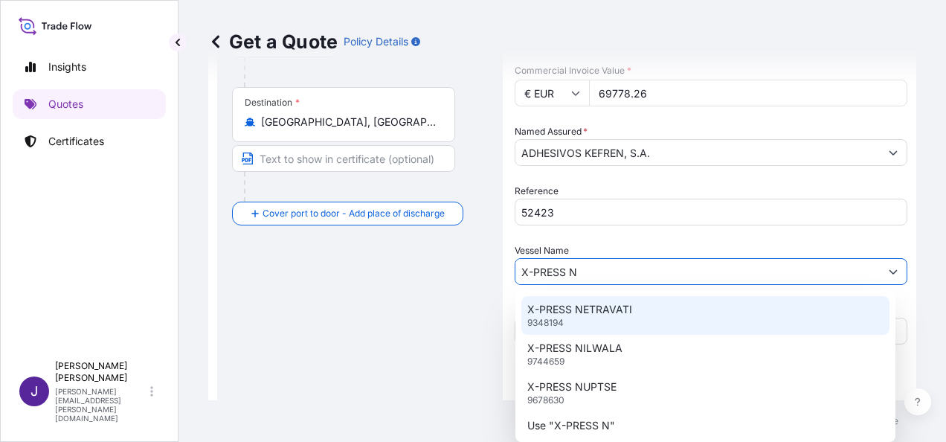
click at [656, 318] on div "X-PRESS NETRAVATI 9348194" at bounding box center [705, 315] width 368 height 39
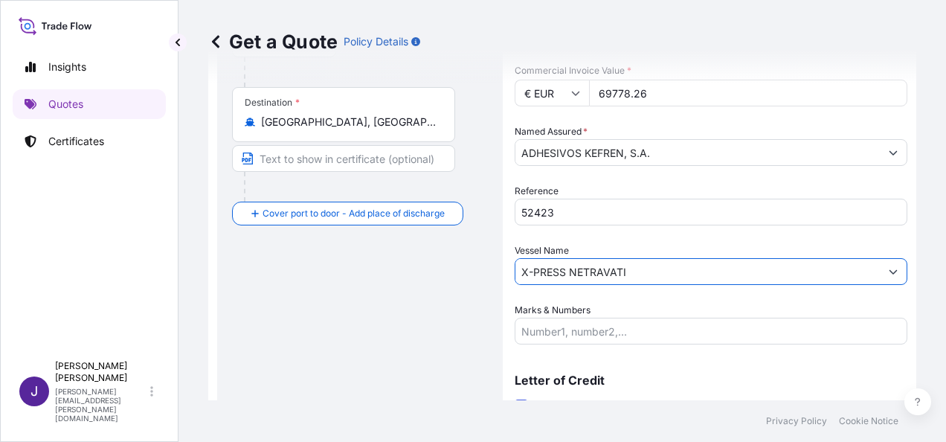
type input "X-PRESS NETRAVATI"
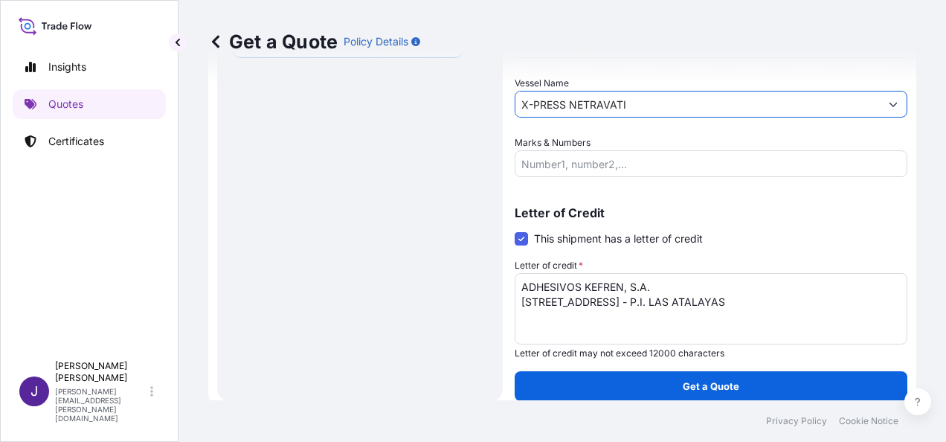
scroll to position [472, 0]
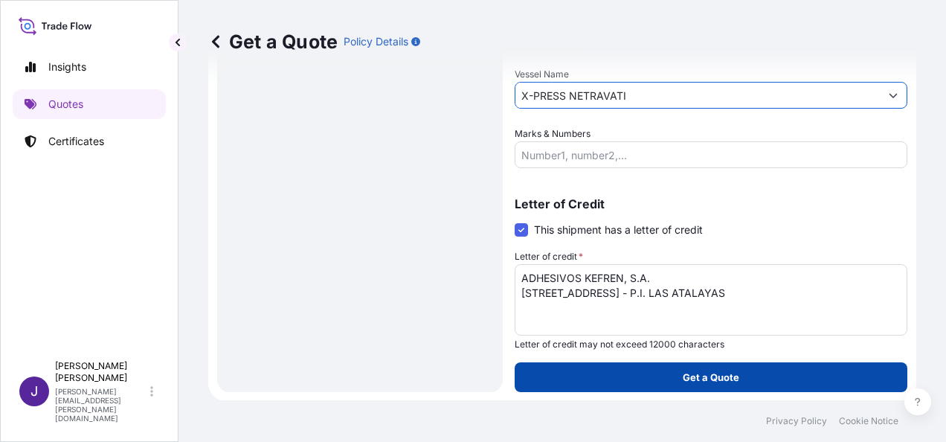
click at [730, 375] on p "Get a Quote" at bounding box center [711, 377] width 57 height 15
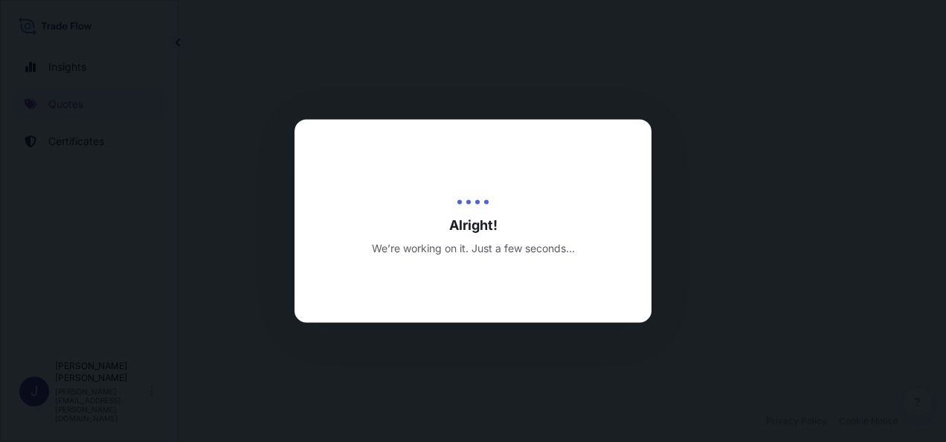
select select "Sea"
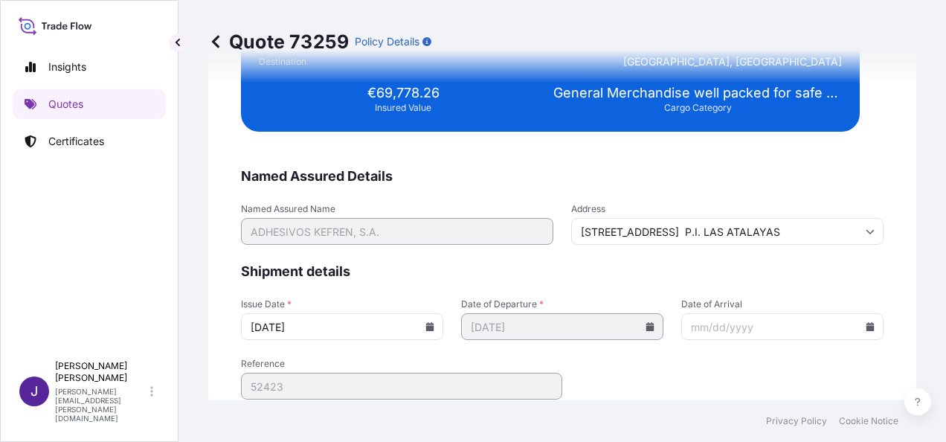
scroll to position [3037, 0]
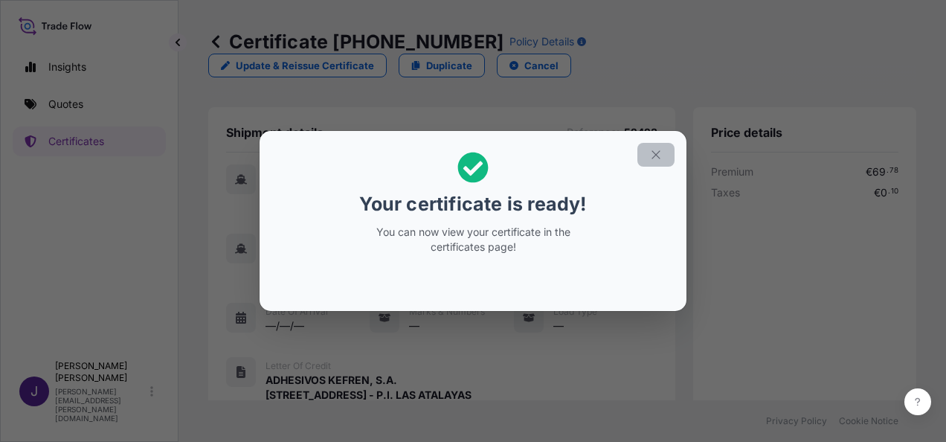
click at [646, 157] on button "button" at bounding box center [655, 155] width 37 height 24
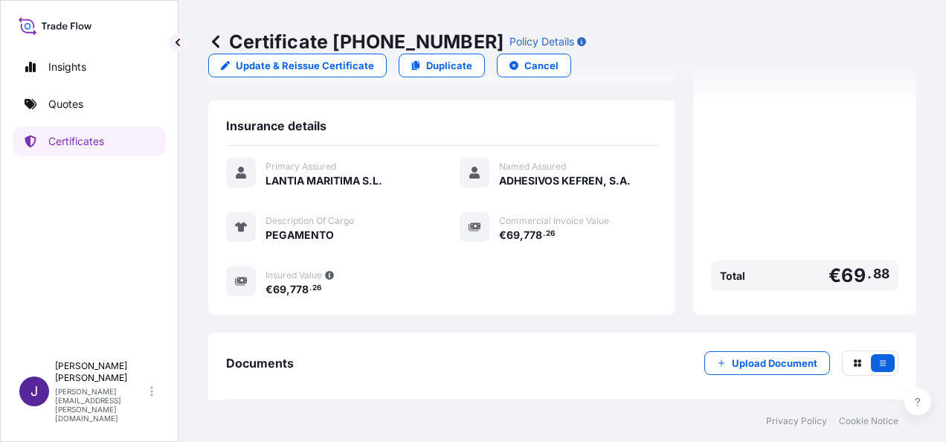
scroll to position [367, 0]
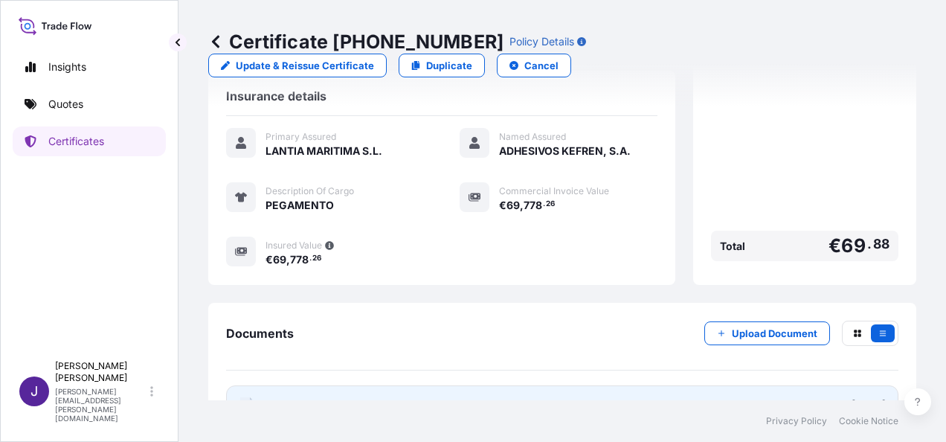
click at [550, 385] on link "PDF Certificate [DATE]" at bounding box center [562, 404] width 672 height 39
